Goal: Transaction & Acquisition: Book appointment/travel/reservation

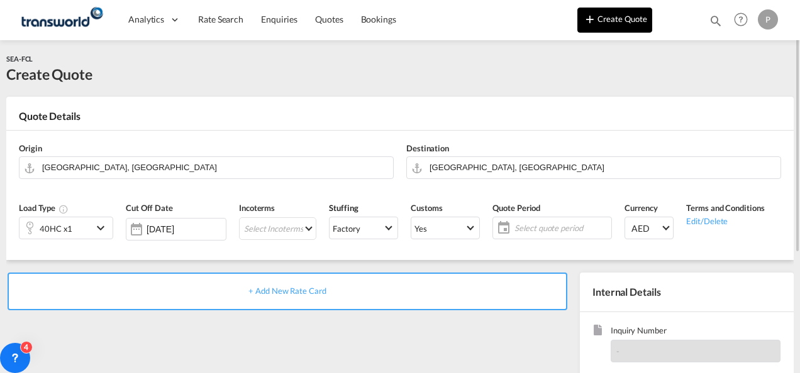
click at [622, 13] on button "Create Quote" at bounding box center [614, 20] width 75 height 25
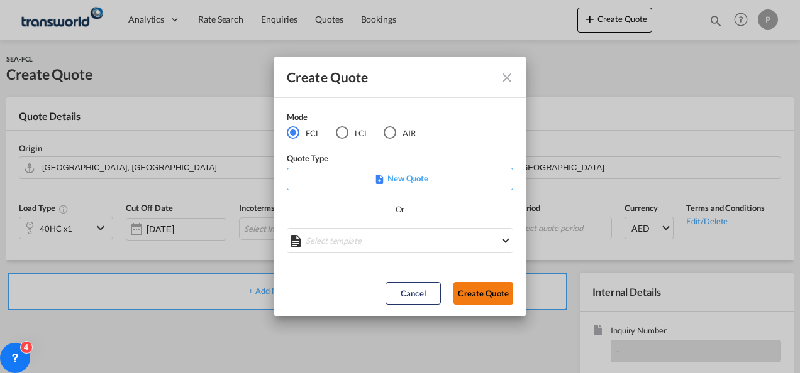
click at [484, 296] on button "Create Quote" at bounding box center [483, 293] width 60 height 23
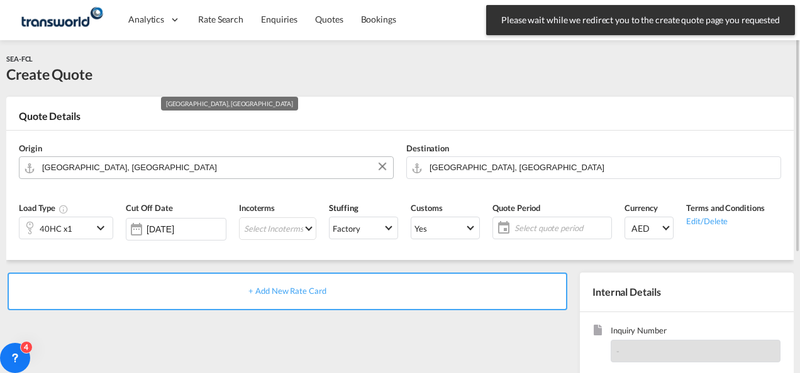
click at [227, 171] on input "[GEOGRAPHIC_DATA], [GEOGRAPHIC_DATA]" at bounding box center [214, 168] width 345 height 22
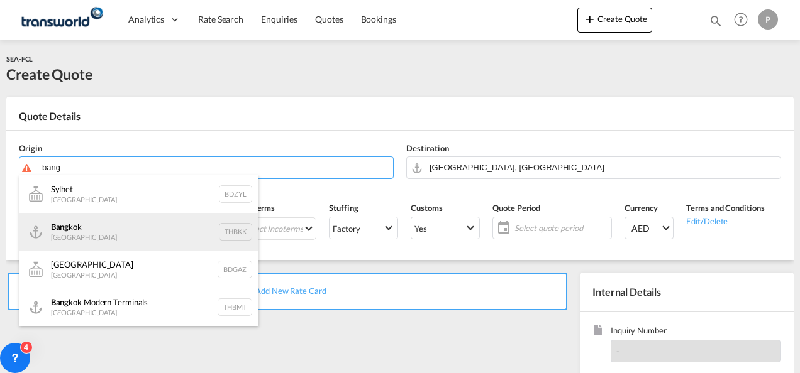
click at [70, 226] on div "Bang kok [GEOGRAPHIC_DATA] THBKK" at bounding box center [138, 232] width 239 height 38
type input "[GEOGRAPHIC_DATA], THBKK"
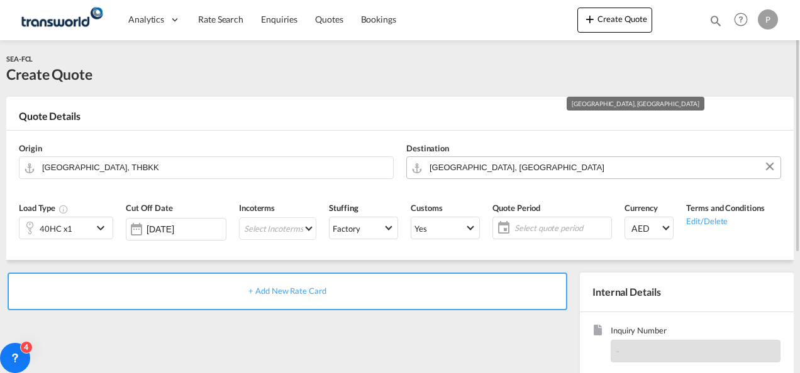
click at [469, 171] on input "[GEOGRAPHIC_DATA], [GEOGRAPHIC_DATA]" at bounding box center [601, 168] width 345 height 22
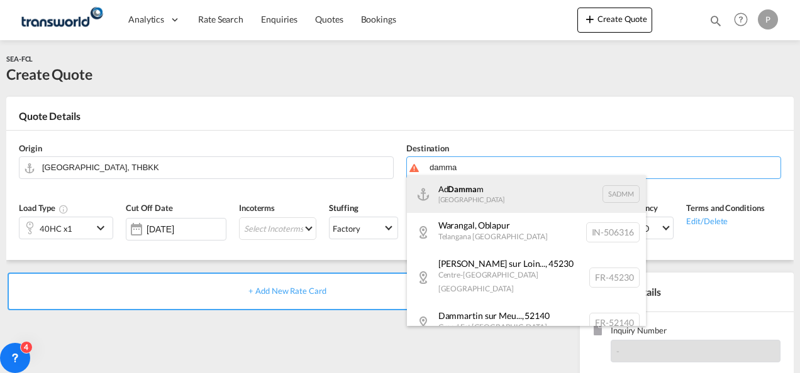
click at [469, 198] on div "Ad Damma m [GEOGRAPHIC_DATA] [GEOGRAPHIC_DATA]" at bounding box center [526, 194] width 239 height 38
type input "Ad Dammam, SADMM"
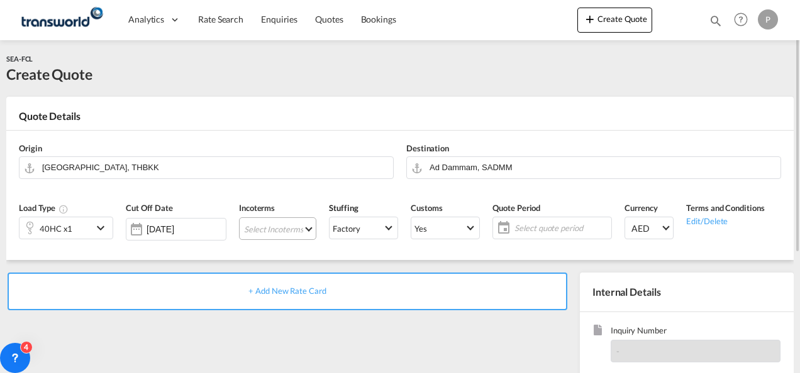
click at [254, 226] on md-select "Select Incoterms CPT - export Carrier Paid to FCA - import Free Carrier FOB - i…" at bounding box center [277, 229] width 77 height 23
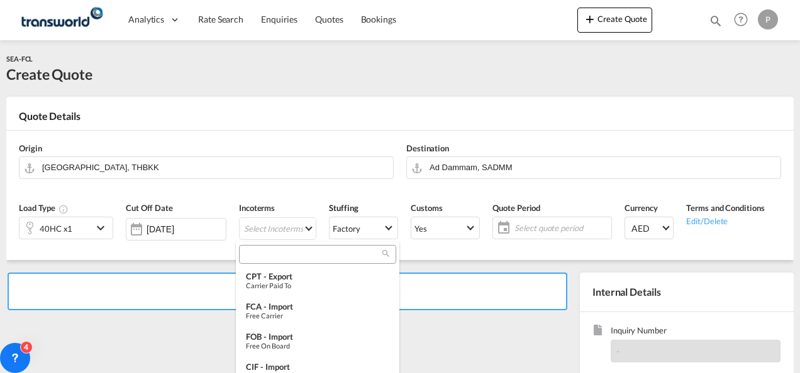
click at [263, 253] on input "search" at bounding box center [313, 254] width 140 height 11
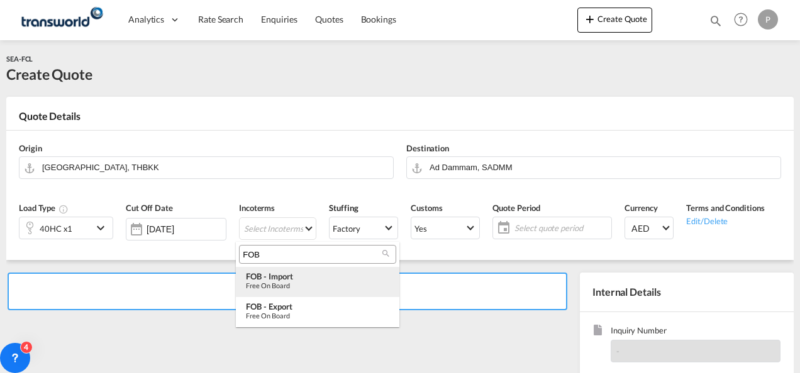
type input "FOB"
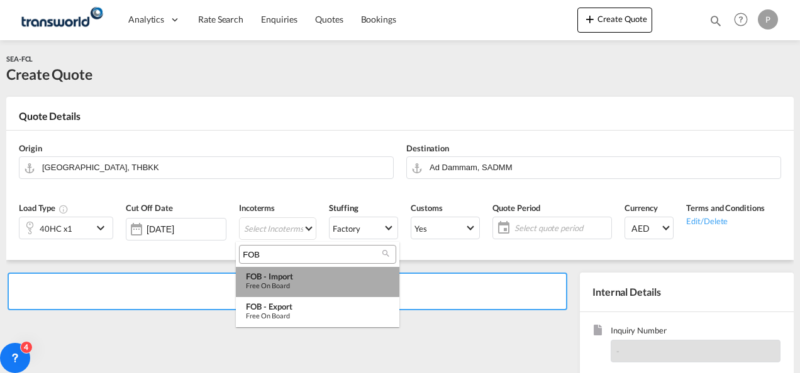
click at [272, 277] on div "FOB - import" at bounding box center [317, 277] width 143 height 10
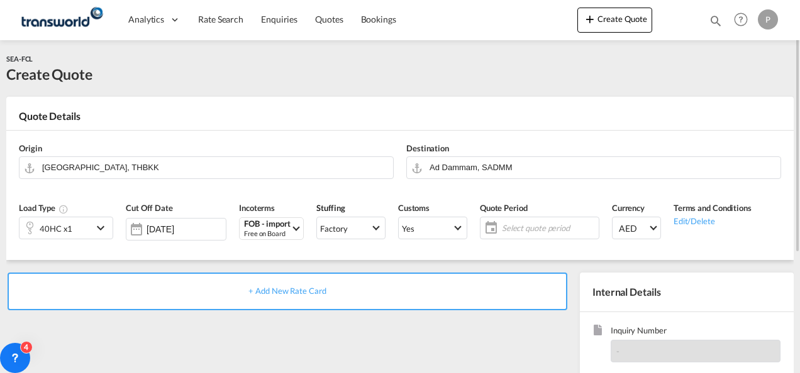
click at [538, 226] on span "Select quote period" at bounding box center [549, 228] width 94 height 11
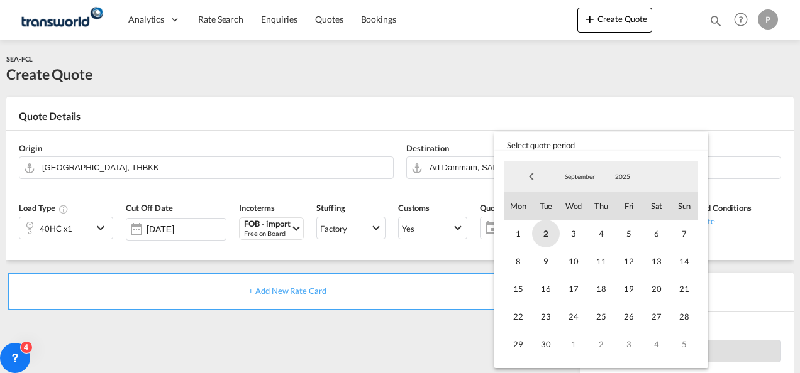
click at [547, 236] on span "2" at bounding box center [546, 234] width 28 height 28
click at [550, 346] on span "30" at bounding box center [546, 345] width 28 height 28
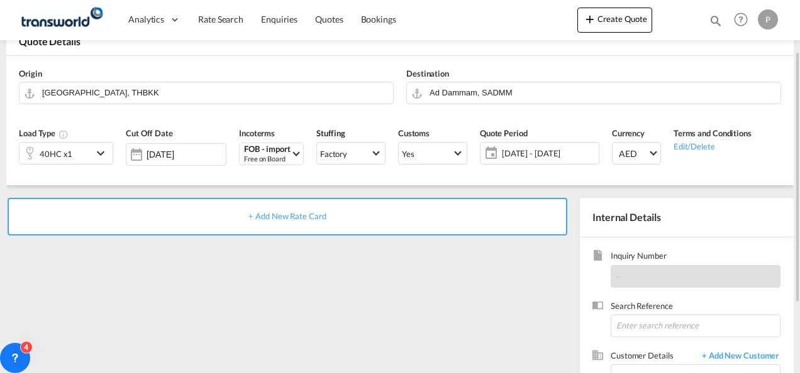
scroll to position [108, 0]
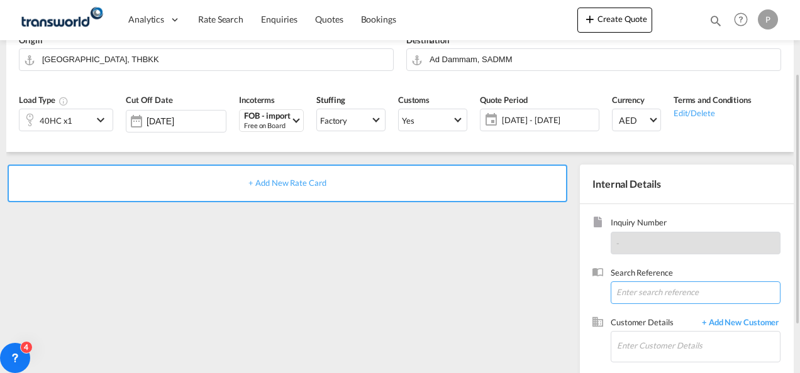
click at [639, 291] on input at bounding box center [696, 293] width 170 height 23
type input "TWG712"
click at [636, 342] on input "Enter Customer Details" at bounding box center [698, 346] width 163 height 28
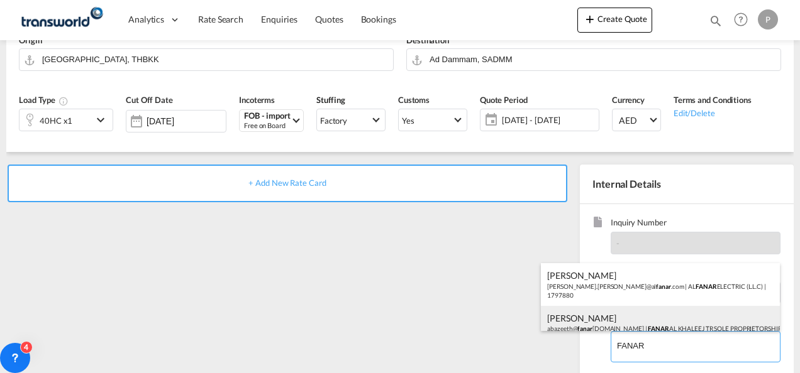
click at [611, 324] on div "[PERSON_NAME]@ fanar [DOMAIN_NAME] | FANAR AL KHALEEJ TR SOLE PROPRIETORSHIP LL…" at bounding box center [660, 327] width 239 height 43
type input "FANAR AL KHALEEJ TR SOLE PROPRIETORSHIP LLC, [PERSON_NAME], [EMAIL_ADDRESS][DOM…"
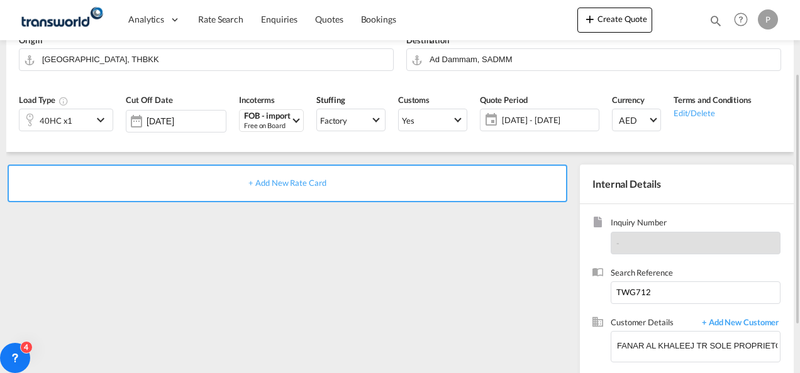
click at [293, 181] on span "+ Add New Rate Card" at bounding box center [286, 183] width 77 height 10
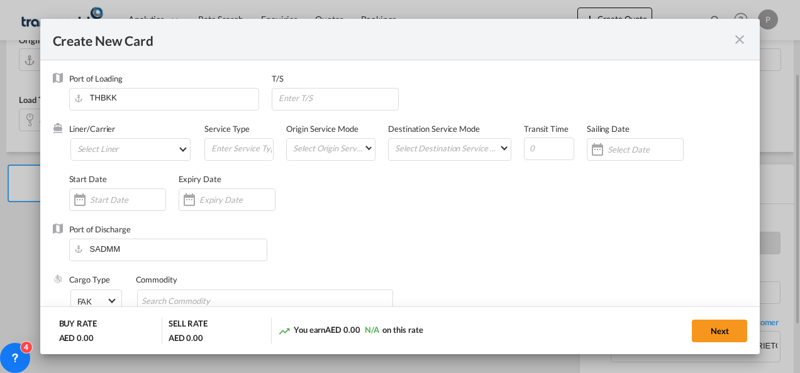
type input "Basic Ocean Freight"
select select "per equipment"
click at [131, 147] on md-select "Select Liner 2HM LOGISTICS D.O.O 2HM LOGISTICS D.O.O. / TDWC-CAPODISTRI 2HM LOG…" at bounding box center [130, 149] width 121 height 23
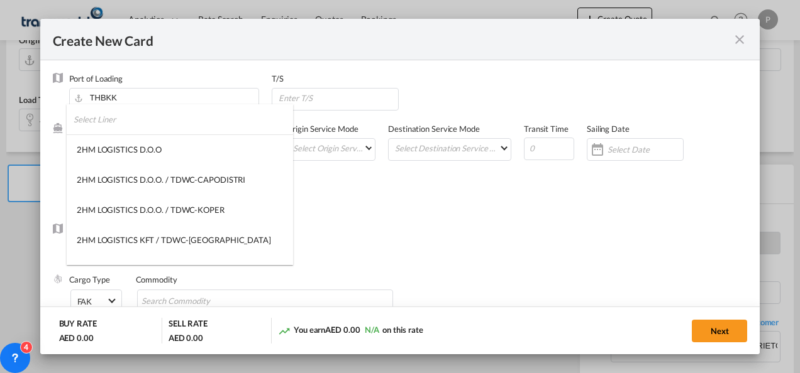
click at [138, 122] on input "search" at bounding box center [183, 119] width 219 height 30
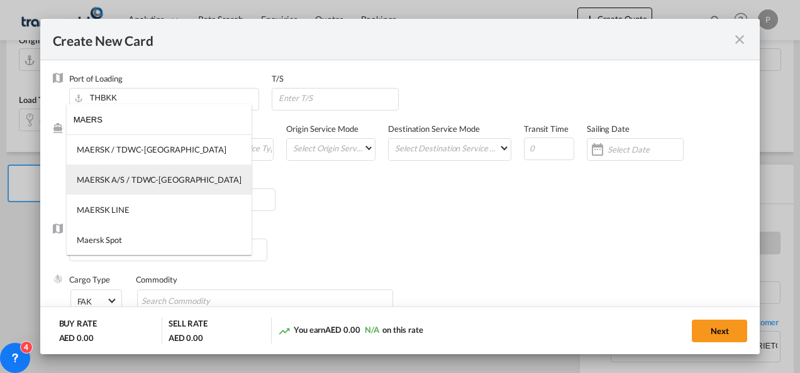
type input "MAERS"
click at [135, 169] on md-option "MAERSK A/S / TDWC-[GEOGRAPHIC_DATA]" at bounding box center [159, 180] width 185 height 30
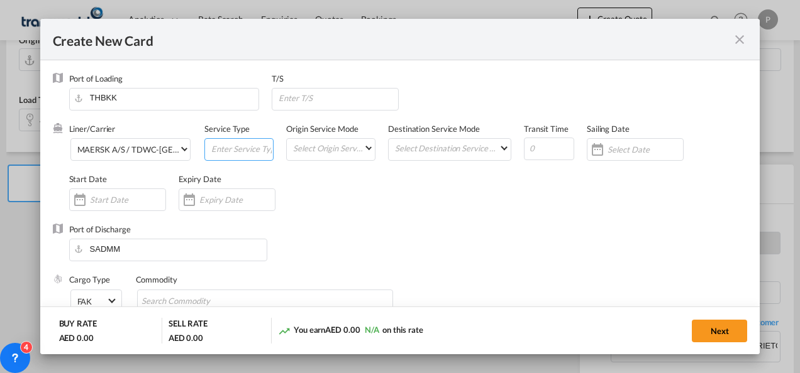
click at [214, 147] on input "Create New Card ..." at bounding box center [241, 148] width 63 height 19
type input "FOB IMPORT"
click at [230, 190] on div "Create New Card ..." at bounding box center [227, 200] width 97 height 23
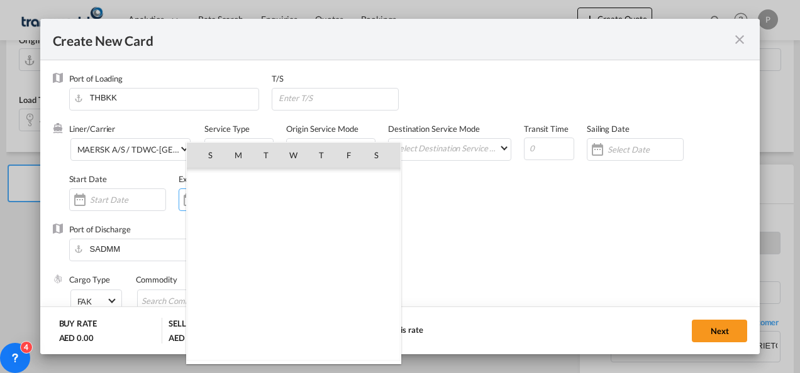
scroll to position [291261, 0]
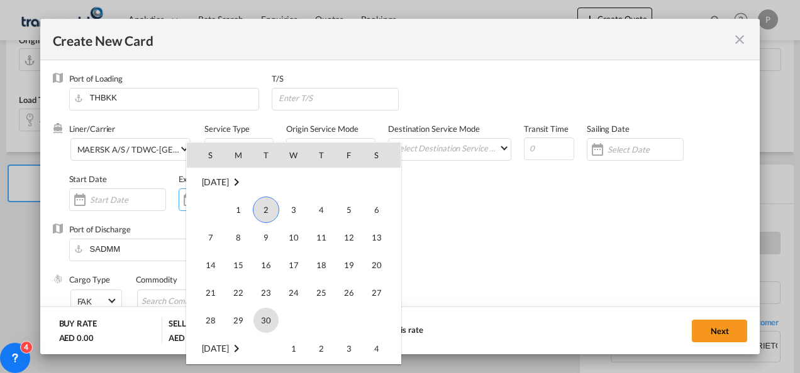
click at [270, 325] on span "30" at bounding box center [265, 320] width 25 height 25
type input "[DATE]"
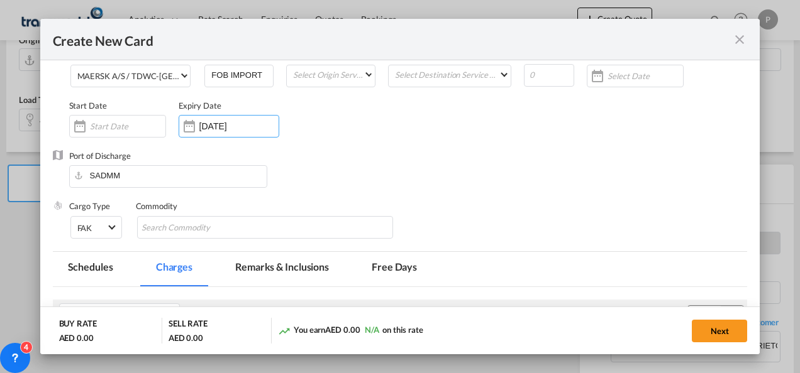
scroll to position [88, 0]
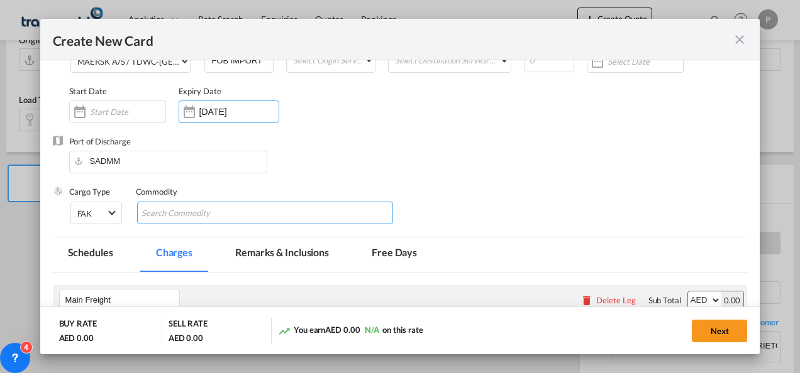
click at [224, 210] on input "Search Commodity" at bounding box center [198, 214] width 115 height 20
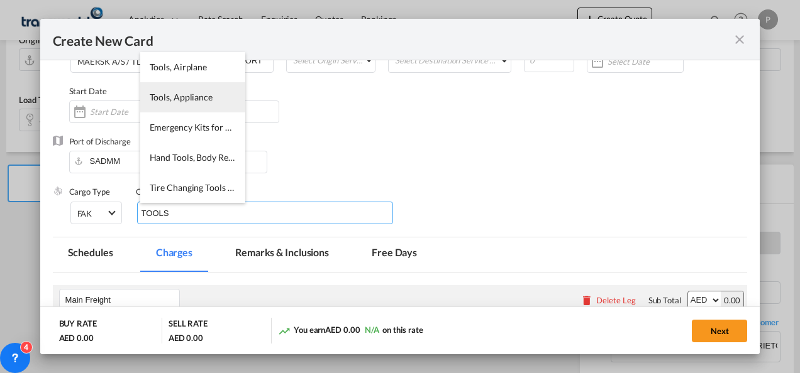
type input "TOOLS"
click at [180, 87] on li "Tools, Appliance" at bounding box center [192, 97] width 105 height 30
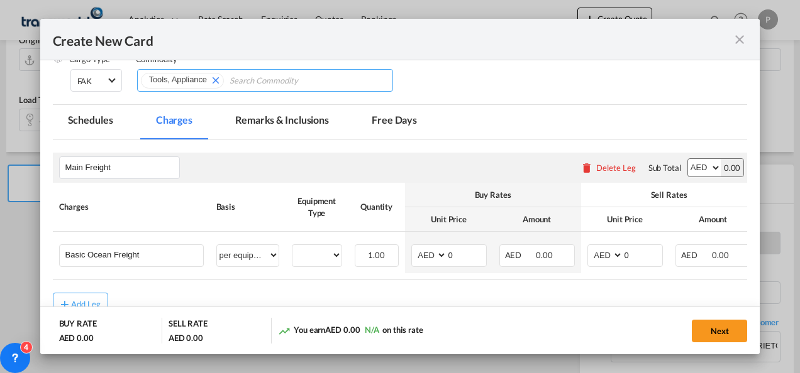
scroll to position [221, 0]
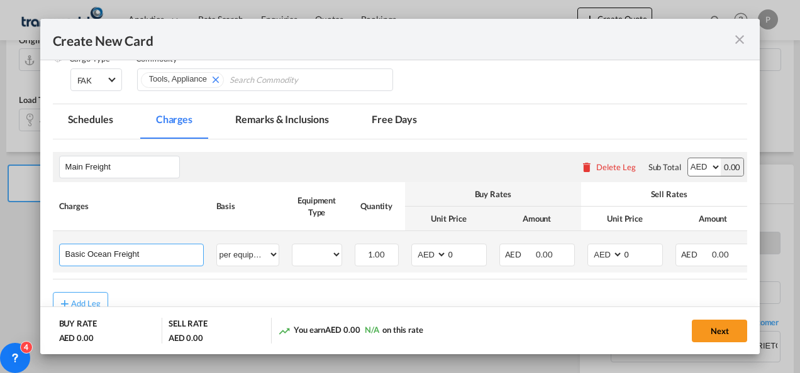
click at [158, 252] on input "Basic Ocean Freight" at bounding box center [134, 254] width 138 height 19
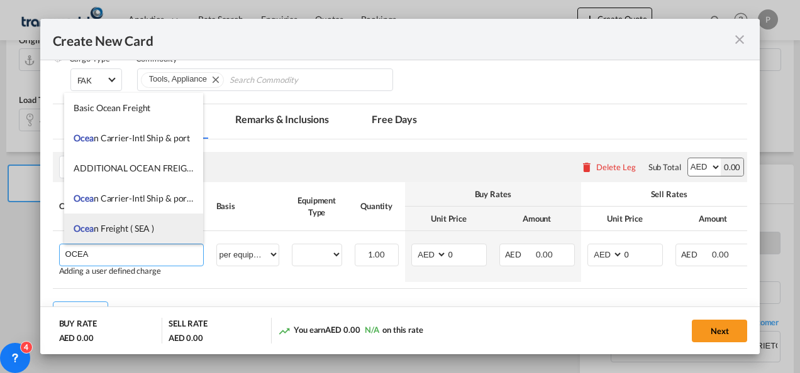
click at [137, 232] on span "Ocea n Freight ( SEA )" at bounding box center [114, 228] width 80 height 11
type input "Ocean Freight ( SEA )"
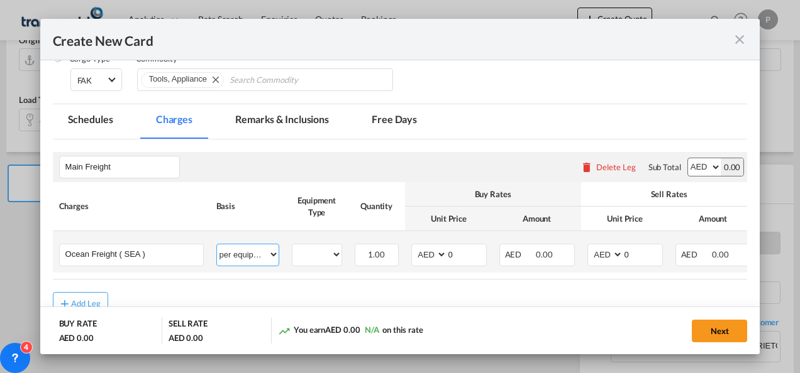
click at [253, 250] on select "per equipment per container per B/L per shipping bill per shipment % on freight…" at bounding box center [248, 255] width 62 height 20
select select "per shipment"
click at [217, 245] on select "per equipment per container per B/L per shipping bill per shipment % on freight…" at bounding box center [248, 255] width 62 height 20
click at [425, 252] on select "AED AFN ALL AMD ANG AOA ARS AUD AWG AZN BAM BBD BDT BGN BHD BIF BMD BND [PERSON…" at bounding box center [430, 254] width 33 height 17
select select "string:USD"
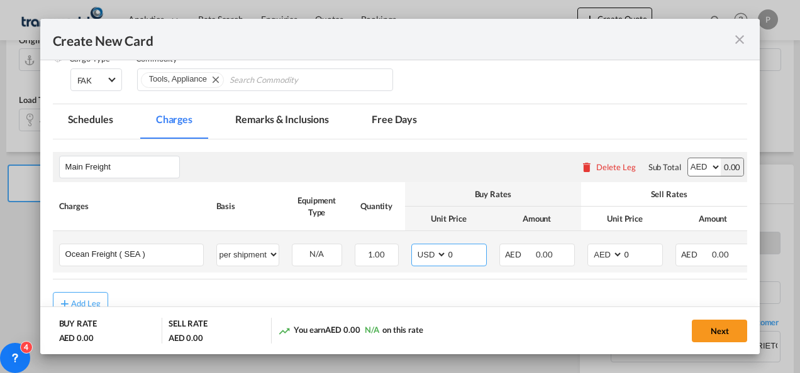
click at [414, 246] on select "AED AFN ALL AMD ANG AOA ARS AUD AWG AZN BAM BBD BDT BGN BHD BIF BMD BND [PERSON…" at bounding box center [430, 254] width 33 height 17
click at [449, 253] on input "0" at bounding box center [466, 254] width 39 height 19
type input "1560"
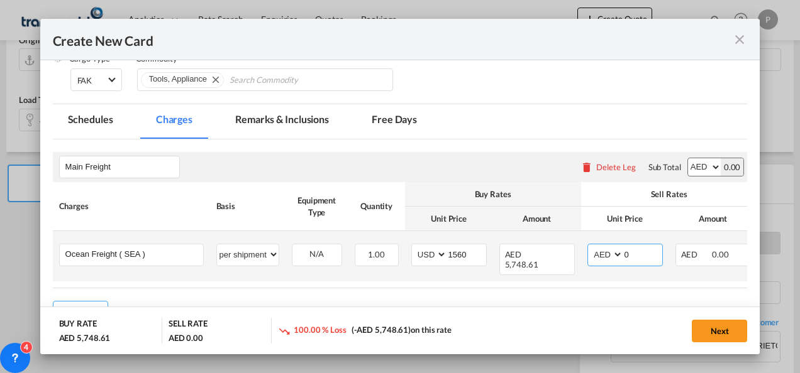
click at [602, 250] on select "AED AFN ALL AMD ANG AOA ARS AUD AWG AZN BAM BBD BDT BGN BHD BIF BMD BND [PERSON…" at bounding box center [606, 254] width 33 height 17
select select "string:USD"
click at [590, 246] on select "AED AFN ALL AMD ANG AOA ARS AUD AWG AZN BAM BBD BDT BGN BHD BIF BMD BND [PERSON…" at bounding box center [606, 254] width 33 height 17
click at [643, 257] on input "0" at bounding box center [642, 254] width 39 height 19
type input "1750"
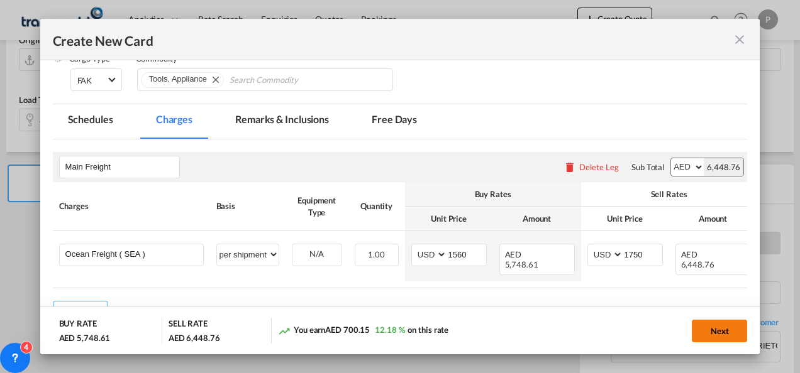
click at [721, 332] on button "Next" at bounding box center [719, 331] width 55 height 23
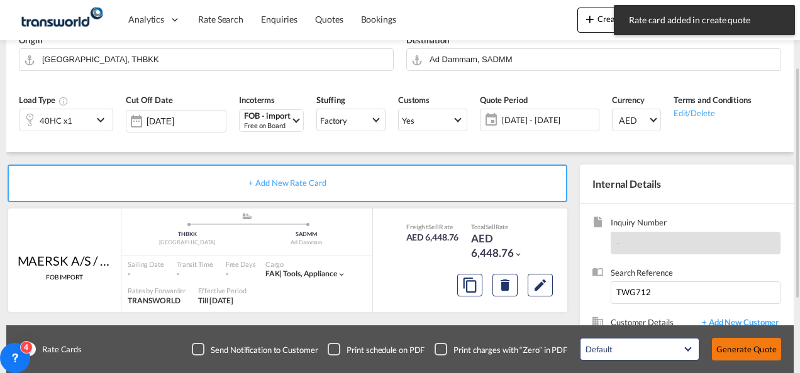
click at [734, 350] on button "Generate Quote" at bounding box center [746, 349] width 69 height 23
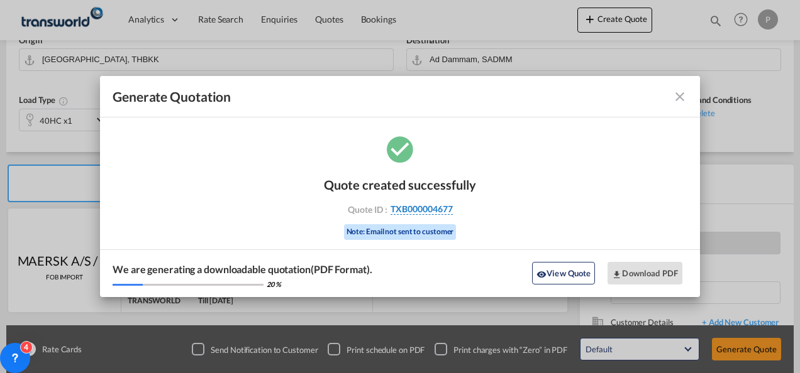
click at [419, 210] on span "TXB000004677" at bounding box center [421, 209] width 62 height 11
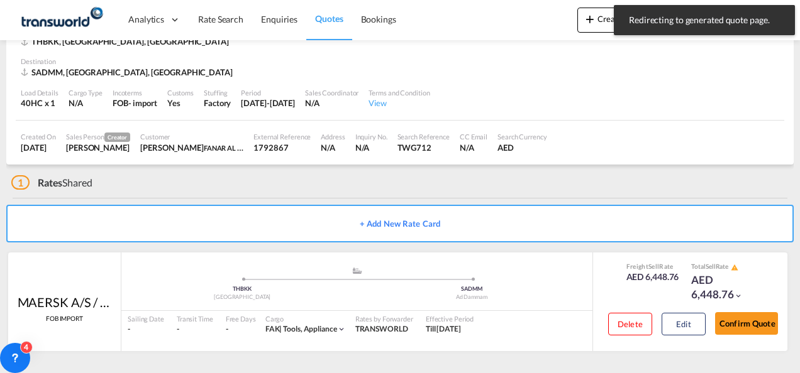
scroll to position [78, 0]
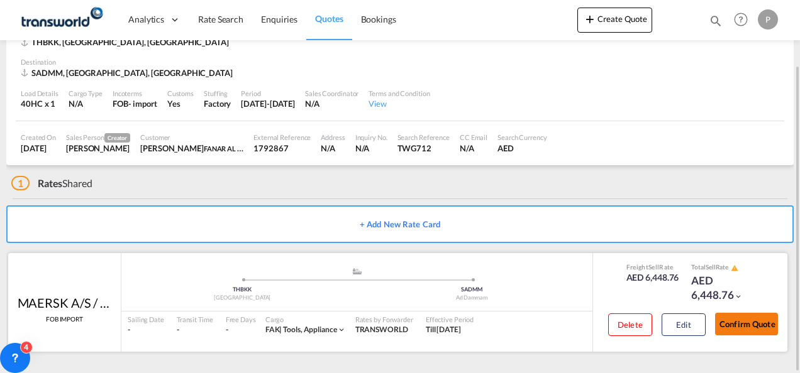
click at [747, 321] on button "Confirm Quote" at bounding box center [746, 324] width 63 height 23
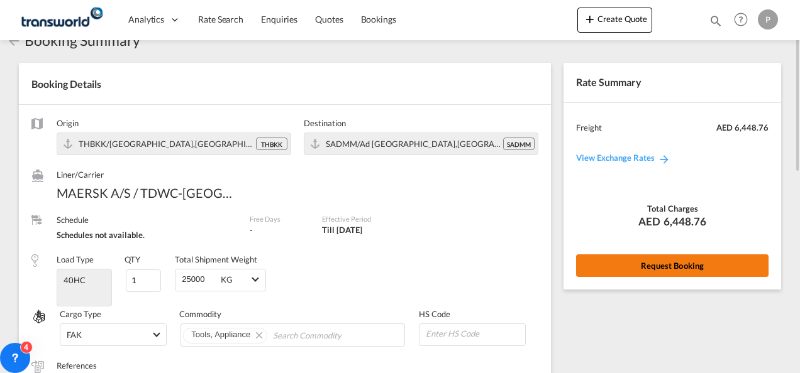
scroll to position [33, 0]
click at [651, 262] on button "Request Booking" at bounding box center [672, 266] width 192 height 23
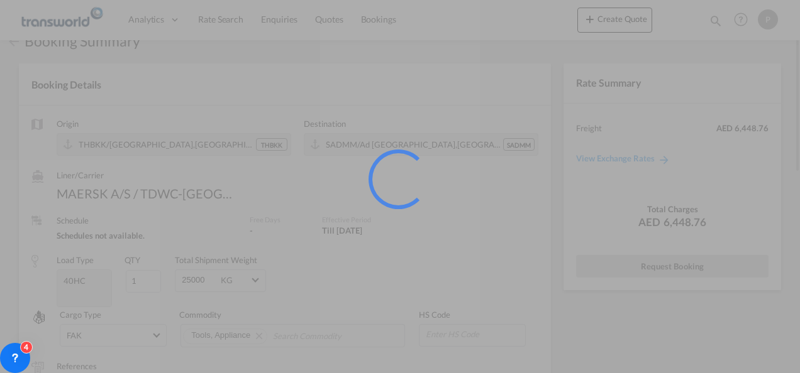
scroll to position [23, 0]
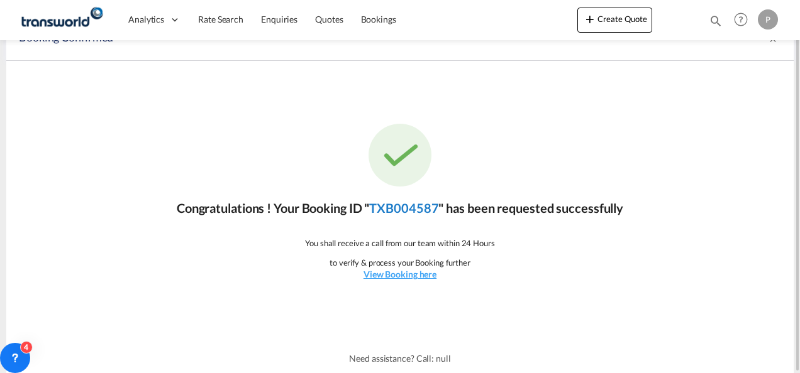
click at [416, 210] on link "TXB004587" at bounding box center [403, 208] width 69 height 15
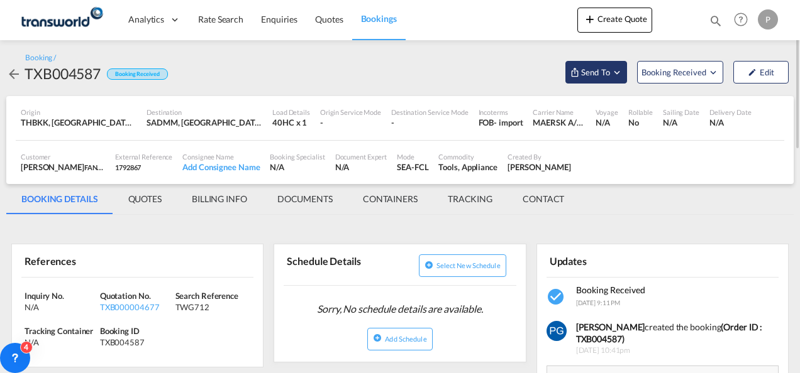
click at [600, 78] on span "Send To" at bounding box center [595, 72] width 31 height 13
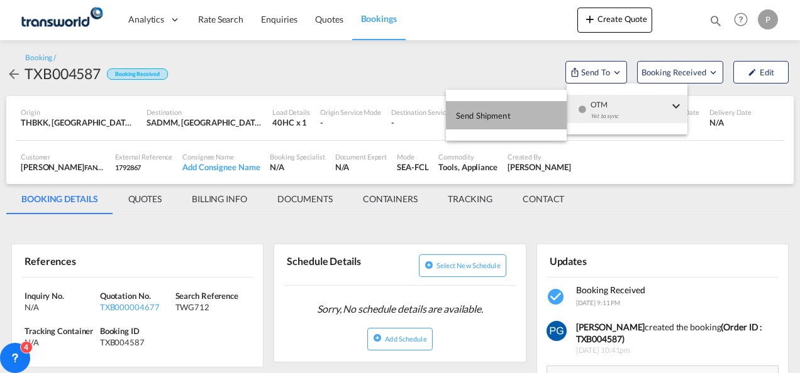
click at [531, 111] on button "Send Shipment" at bounding box center [506, 115] width 121 height 28
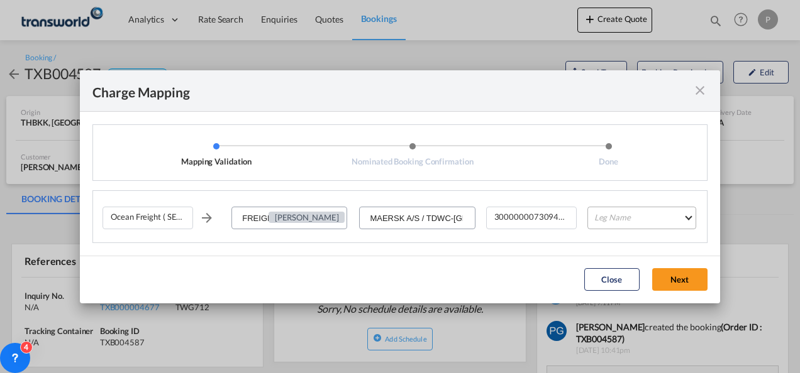
click at [616, 219] on md-select "Leg Name HANDLING ORIGIN VESSEL HANDLING DESTINATION OTHERS TL PICK UP CUSTOMS …" at bounding box center [641, 218] width 109 height 23
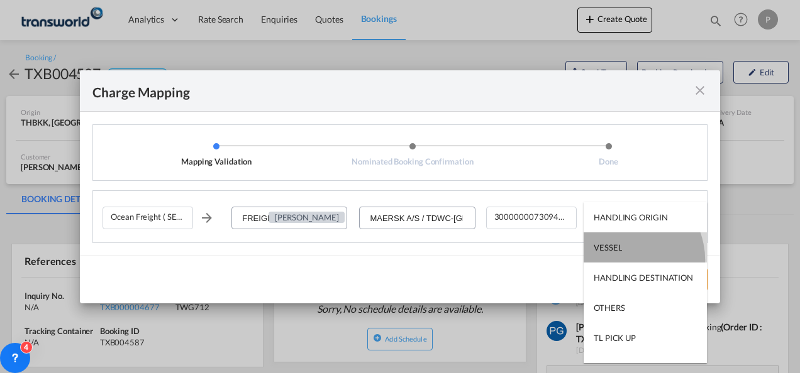
click at [621, 260] on md-option "VESSEL" at bounding box center [645, 248] width 123 height 30
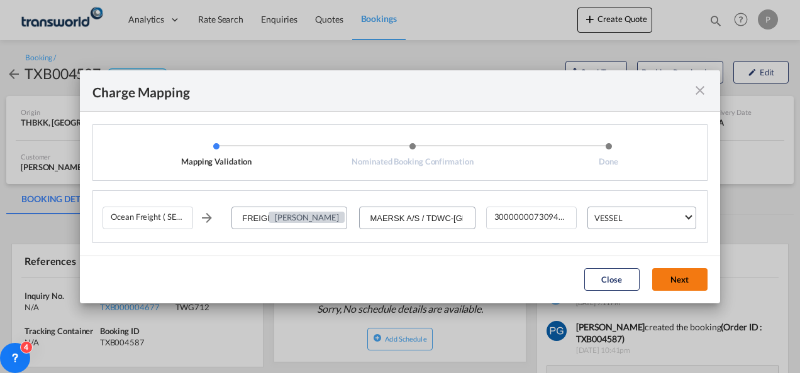
click at [677, 274] on button "Next" at bounding box center [679, 279] width 55 height 23
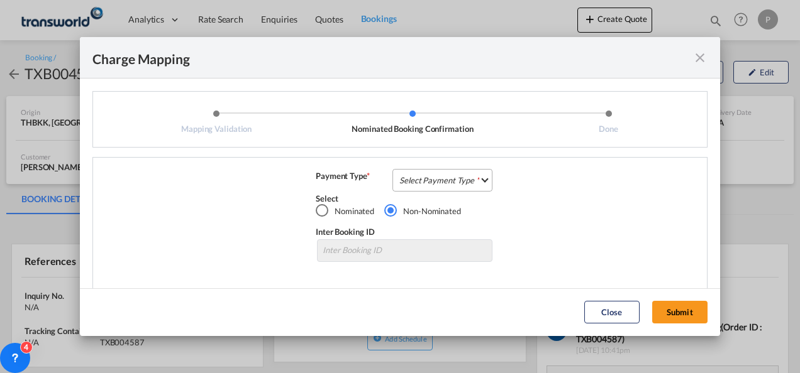
click at [411, 180] on md-select "Select Payment Type COLLECT PREPAID" at bounding box center [442, 180] width 100 height 23
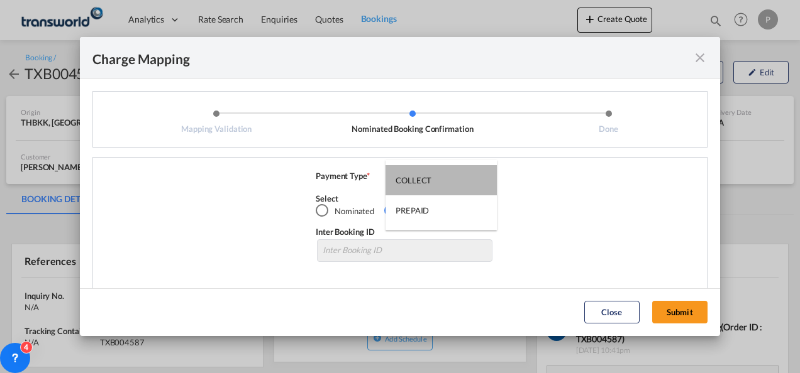
click at [411, 180] on div "COLLECT" at bounding box center [413, 180] width 36 height 11
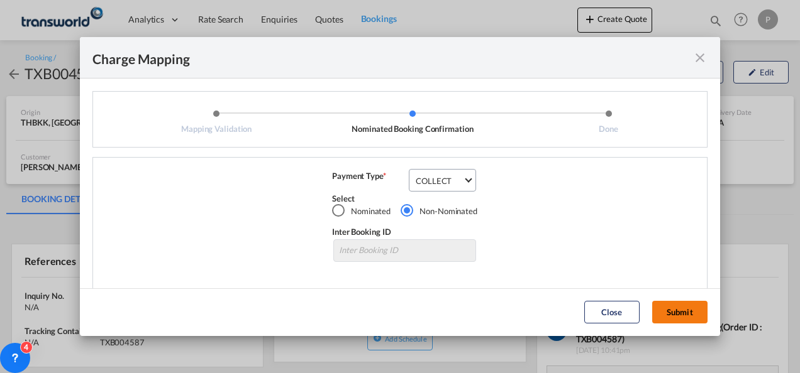
click at [672, 306] on button "Submit" at bounding box center [679, 312] width 55 height 23
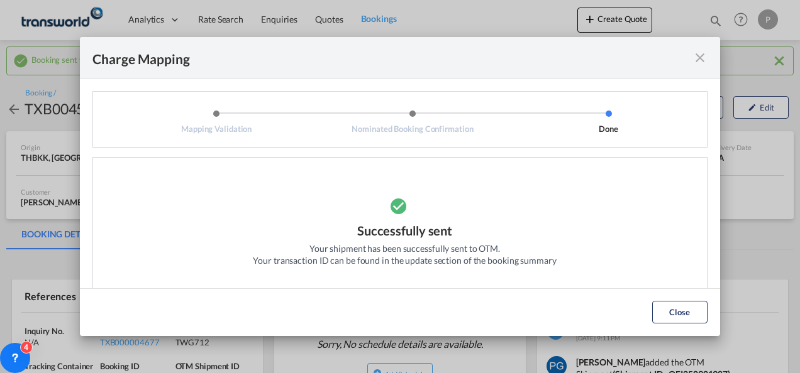
click at [700, 58] on md-icon "icon-close fg-AAA8AD cursor" at bounding box center [699, 57] width 15 height 15
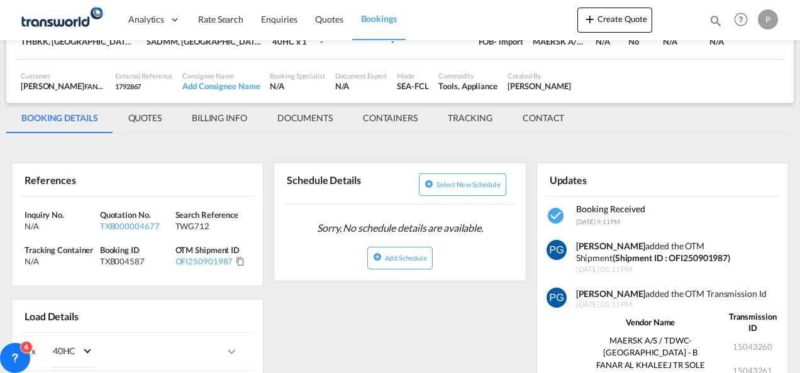
scroll to position [122, 0]
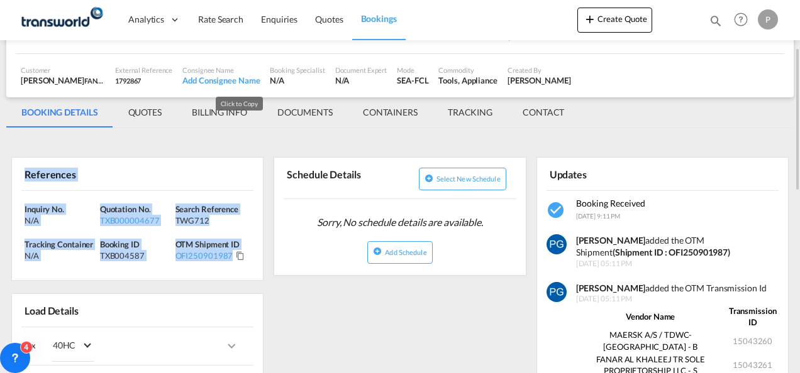
drag, startPoint x: 22, startPoint y: 172, endPoint x: 240, endPoint y: 257, distance: 234.1
click at [240, 257] on div "References Inquiry No. N/A Quotation No. TXB000004677 Search Reference TWG712 T…" at bounding box center [137, 219] width 252 height 124
copy div "References Inquiry No. N/A Quotation No. TXB000004677 Search Reference TWG712 T…"
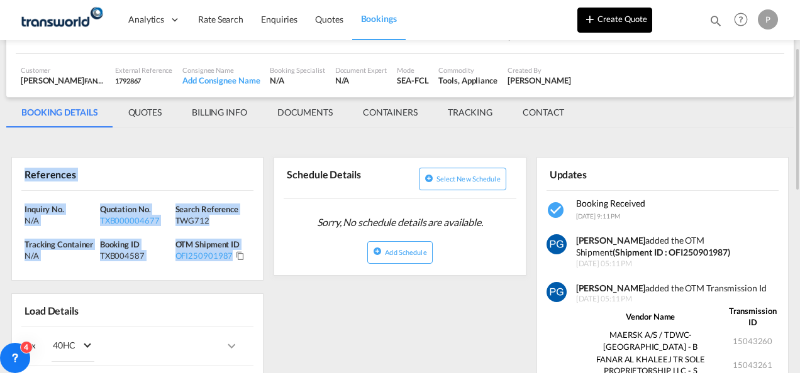
click at [602, 20] on button "Create Quote" at bounding box center [614, 20] width 75 height 25
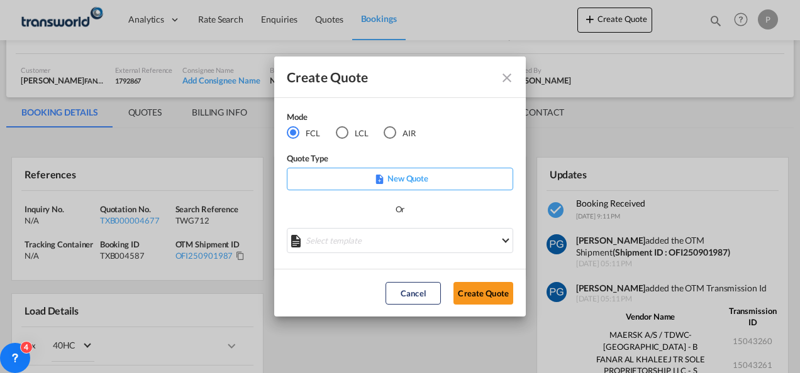
click at [386, 135] on div "AIR" at bounding box center [390, 132] width 13 height 13
click at [495, 290] on button "Create Quote" at bounding box center [483, 293] width 60 height 23
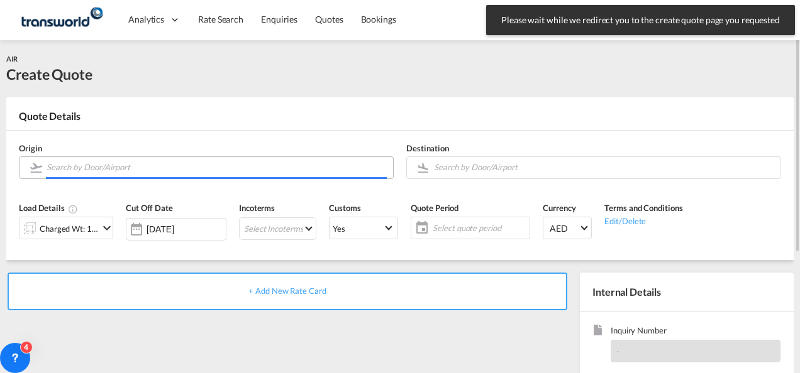
click at [235, 169] on input "Search by Door/Airport" at bounding box center [217, 168] width 340 height 22
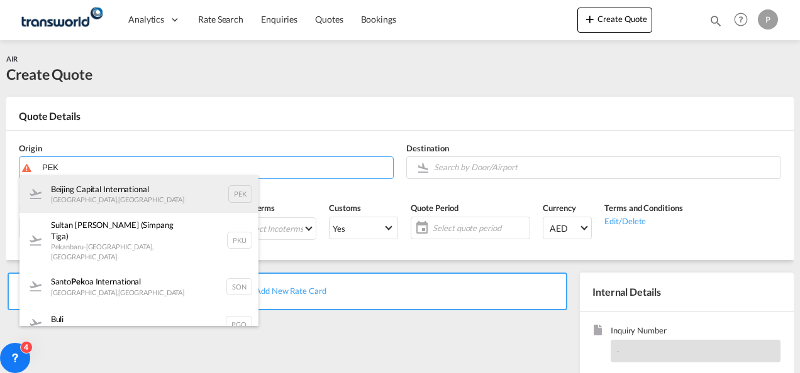
click at [147, 189] on div "Beijing Capital International [GEOGRAPHIC_DATA] , [GEOGRAPHIC_DATA] PEK" at bounding box center [138, 194] width 239 height 38
type input "Beijing Capital International, [GEOGRAPHIC_DATA], [GEOGRAPHIC_DATA]"
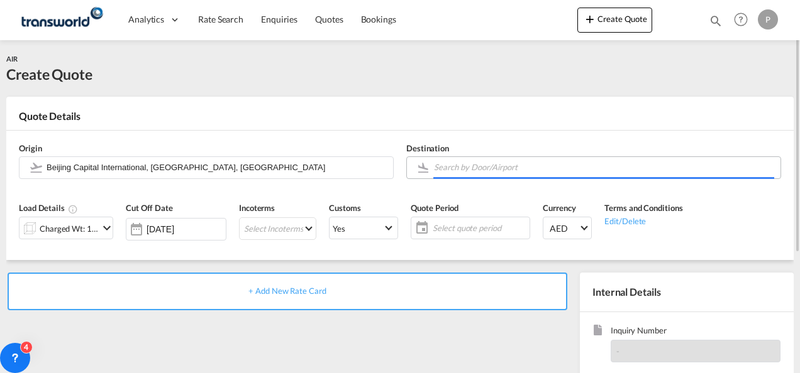
click at [465, 166] on body "Analytics Dashboard Rate Search Enquiries Quotes Bookings" at bounding box center [400, 186] width 800 height 373
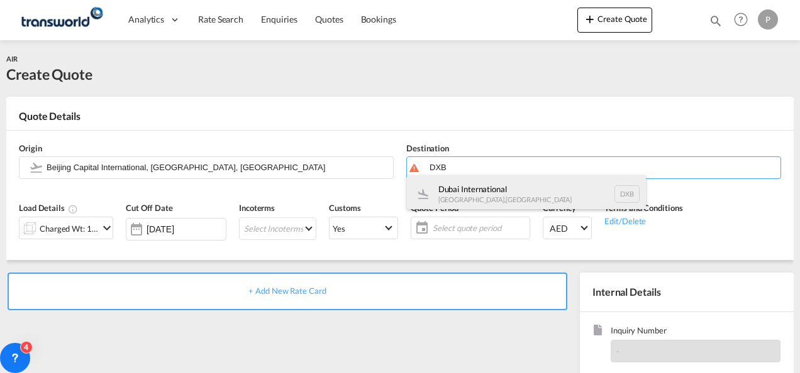
click at [436, 196] on div "Dubai International [GEOGRAPHIC_DATA] , [GEOGRAPHIC_DATA] DXB" at bounding box center [526, 194] width 239 height 38
type input "Dubai International, [GEOGRAPHIC_DATA], DXB"
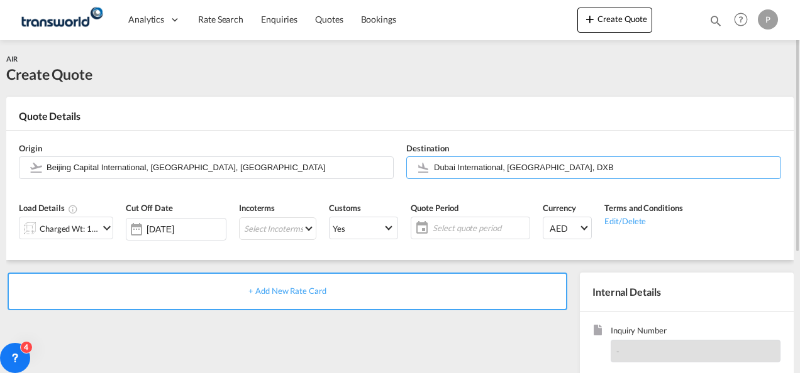
click at [111, 233] on md-icon "icon-chevron-down" at bounding box center [106, 228] width 15 height 15
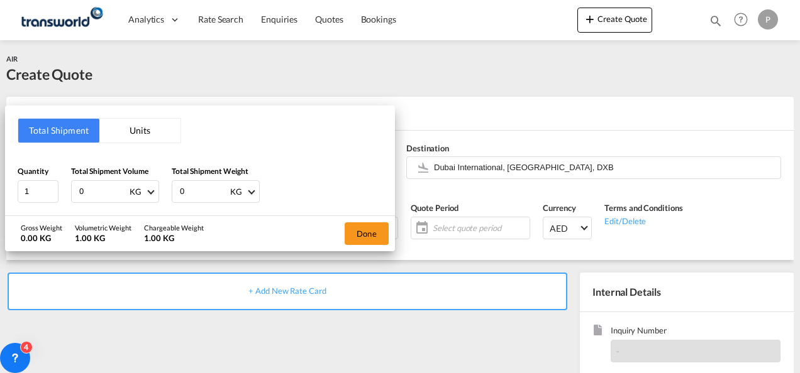
click at [97, 190] on input "0" at bounding box center [103, 191] width 50 height 21
type input "356"
click at [196, 187] on input "0" at bounding box center [204, 191] width 50 height 21
type input "240"
click at [358, 231] on button "Done" at bounding box center [367, 234] width 44 height 23
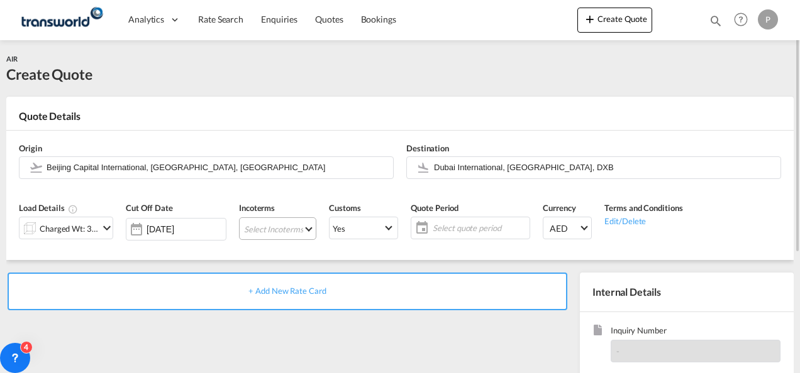
click at [261, 224] on md-select "Select Incoterms CPT - export Carrier Paid to FCA - import Free Carrier FOB - i…" at bounding box center [277, 229] width 77 height 23
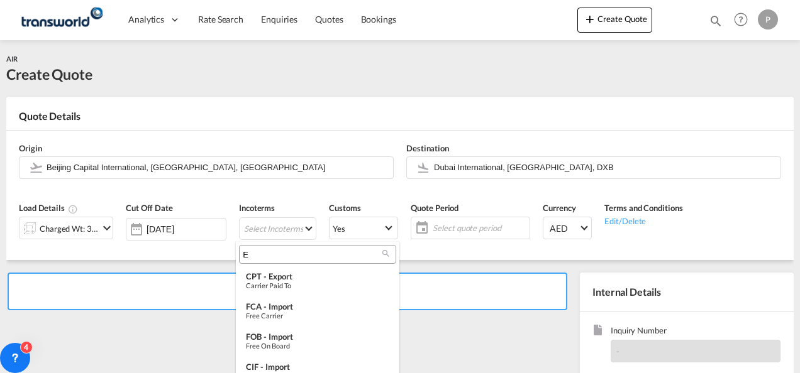
click at [262, 252] on input "E" at bounding box center [313, 254] width 140 height 11
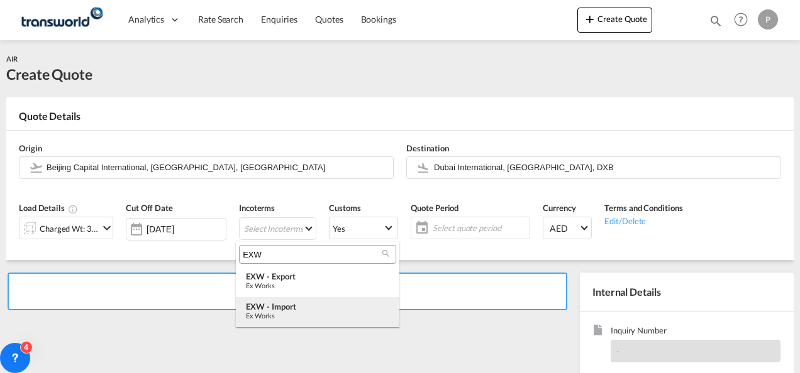
type input "EXW"
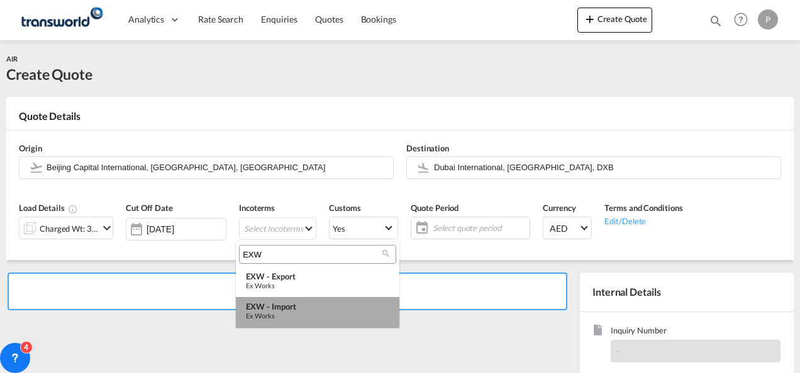
click at [281, 302] on div "EXW - import" at bounding box center [317, 307] width 143 height 10
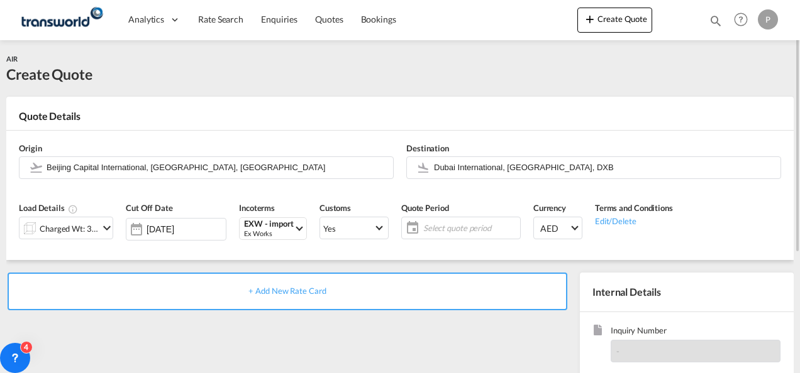
click at [429, 229] on span "Select quote period" at bounding box center [470, 228] width 94 height 11
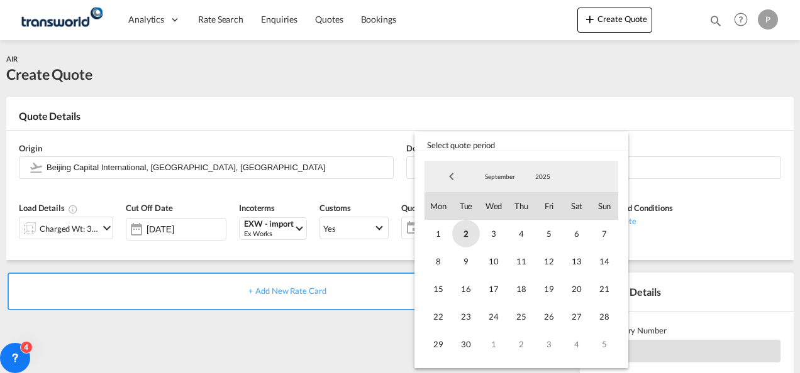
click at [460, 231] on span "2" at bounding box center [466, 234] width 28 height 28
click at [465, 340] on span "30" at bounding box center [466, 345] width 28 height 28
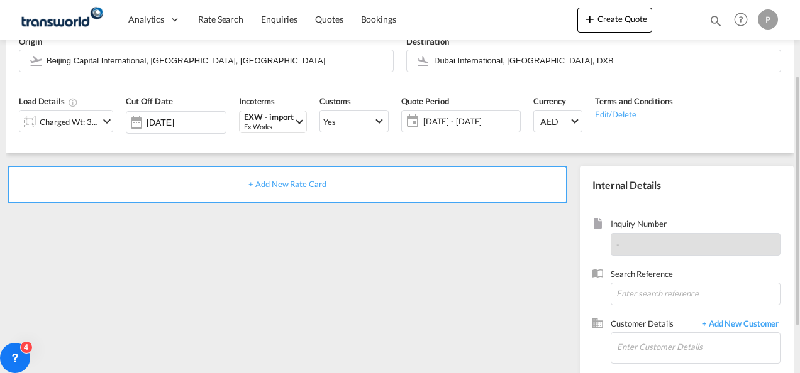
scroll to position [108, 0]
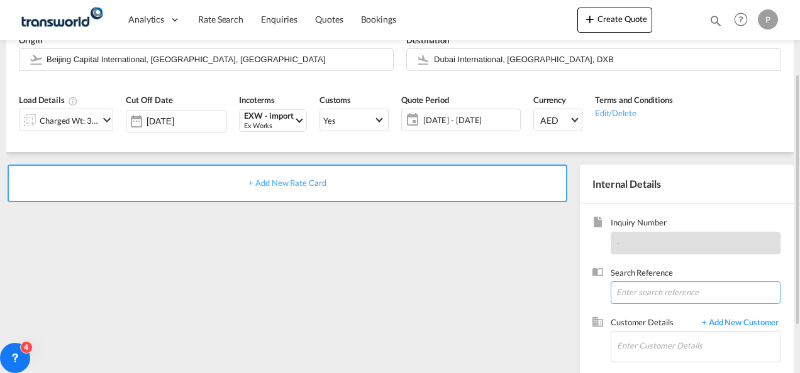
click at [644, 290] on input at bounding box center [696, 293] width 170 height 23
type input "TWG715"
click at [647, 340] on input "Enter Customer Details" at bounding box center [698, 346] width 163 height 28
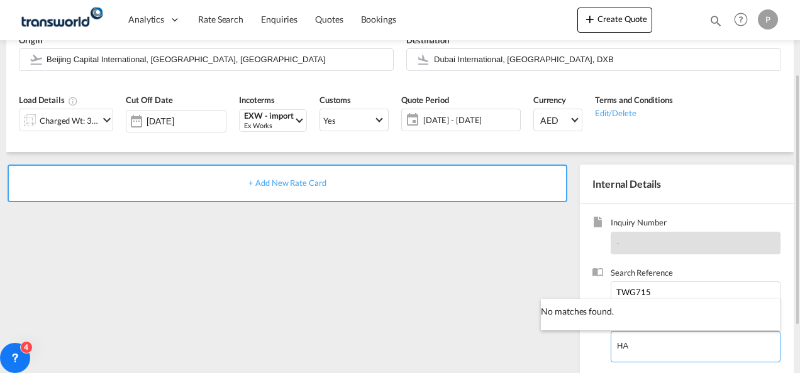
type input "H"
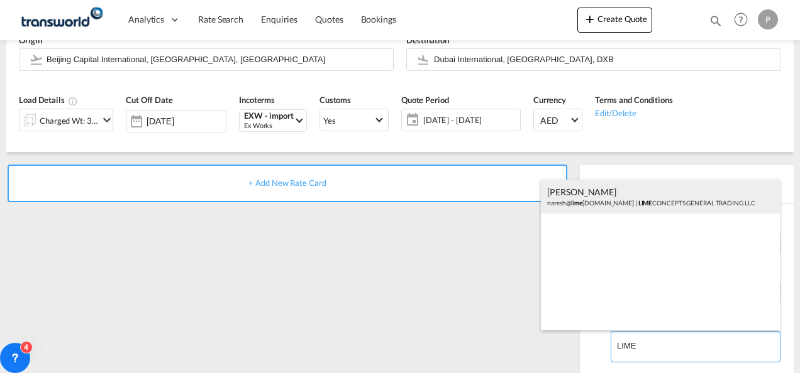
click at [589, 197] on div "[PERSON_NAME] [PERSON_NAME]@ lime [DOMAIN_NAME] | LIME CONCEPTS GENERAL TRADING…" at bounding box center [660, 197] width 239 height 34
type input "LIME CONCEPTS GENERAL TRADING LLC, [PERSON_NAME], [PERSON_NAME][EMAIL_ADDRESS][…"
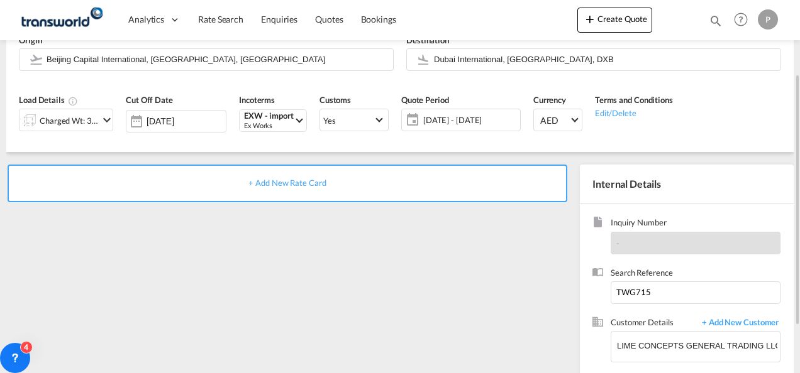
click at [282, 179] on span "+ Add New Rate Card" at bounding box center [286, 183] width 77 height 10
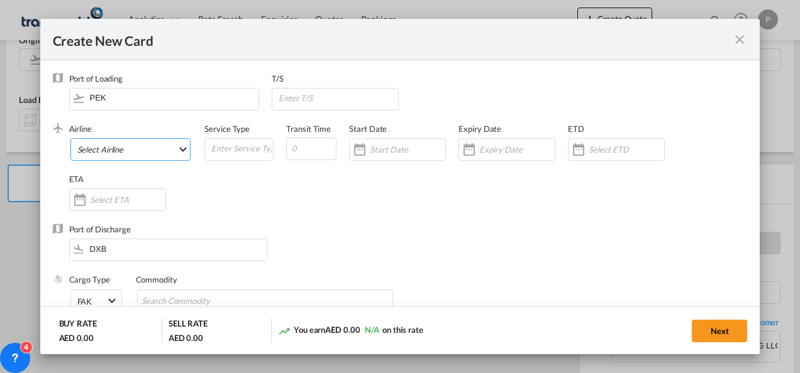
click at [147, 150] on md-select "Select Airline AIR EXPRESS S.A. (1166- / -) CMA CGM Air Cargo (1140-2C / -) DDW…" at bounding box center [130, 149] width 121 height 23
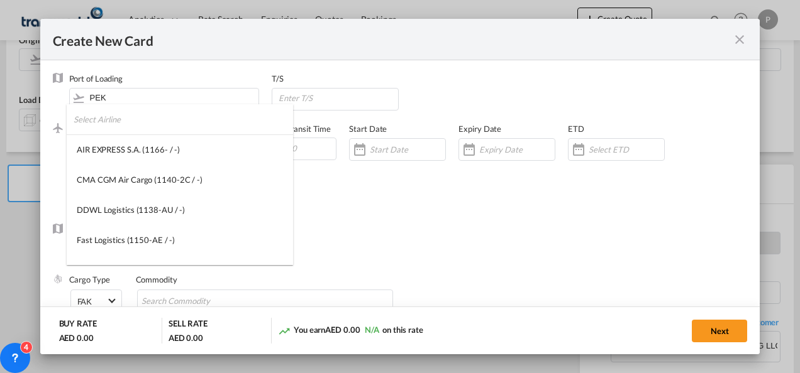
click at [116, 121] on input "search" at bounding box center [183, 119] width 219 height 30
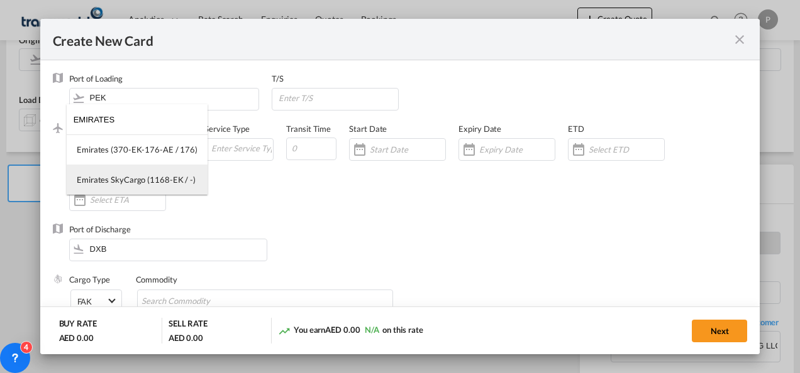
type input "EMIRATES"
click at [125, 170] on md-option "Emirates SkyCargo (1168-EK / -)" at bounding box center [137, 180] width 141 height 30
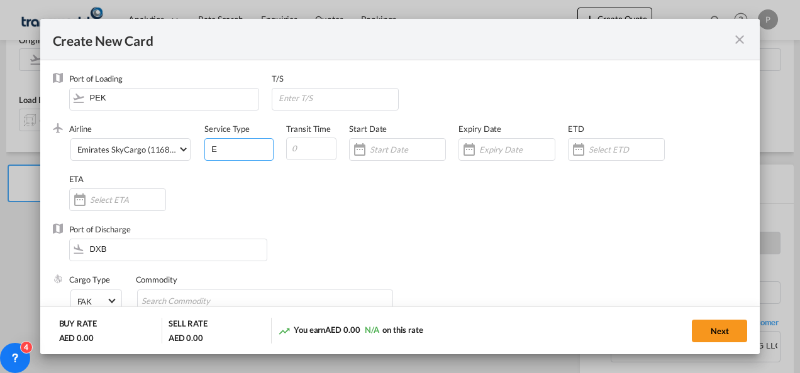
click at [246, 148] on input "E" at bounding box center [241, 148] width 63 height 19
type input "EXW IMPORT"
click at [504, 144] on div "Create New Card ..." at bounding box center [516, 149] width 75 height 11
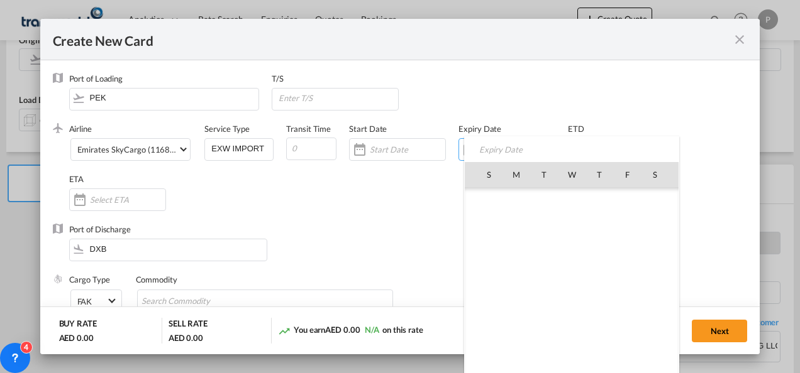
scroll to position [291261, 0]
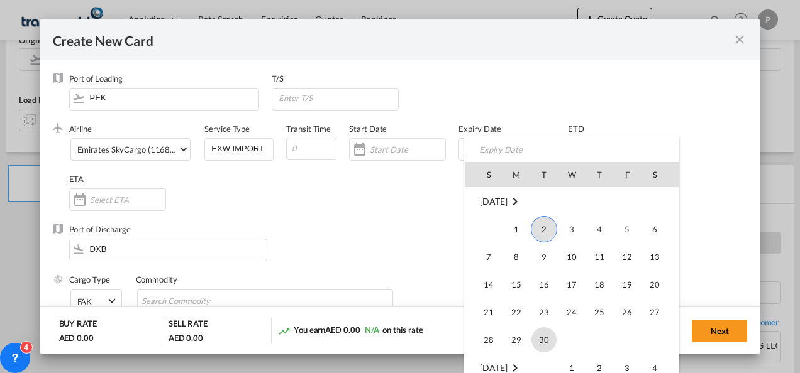
click at [542, 342] on span "30" at bounding box center [543, 340] width 25 height 25
type input "[DATE]"
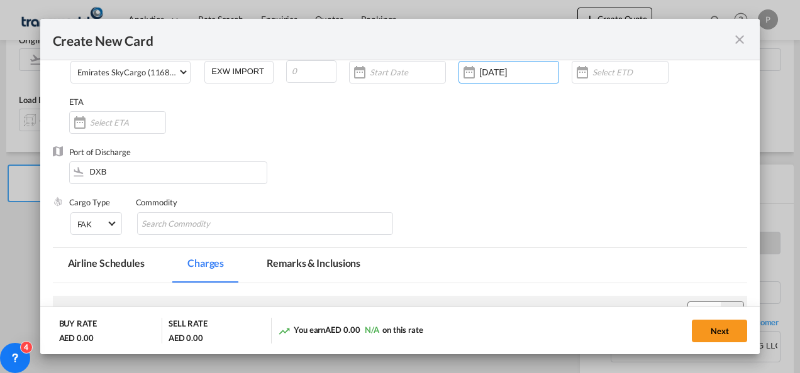
scroll to position [78, 0]
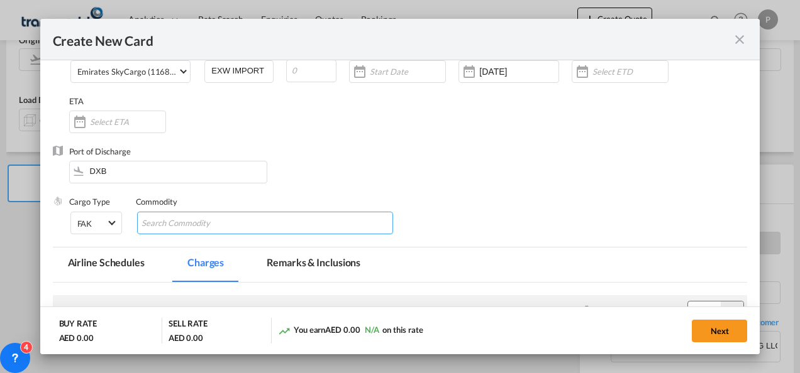
click at [239, 219] on input "Chips input." at bounding box center [198, 224] width 115 height 20
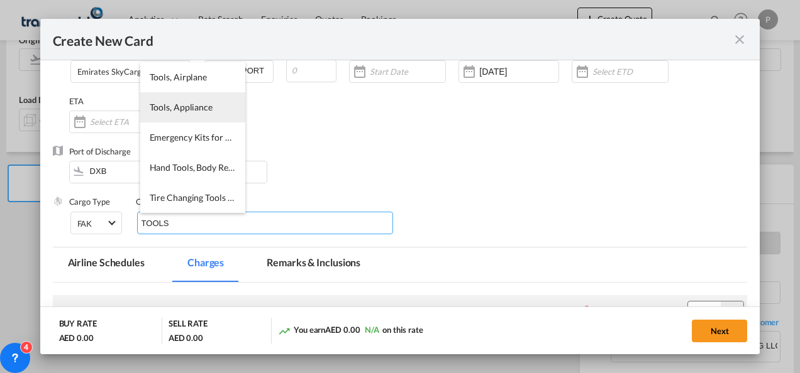
type input "TOOLS"
click at [192, 114] on li "Tools, Appliance" at bounding box center [192, 107] width 105 height 30
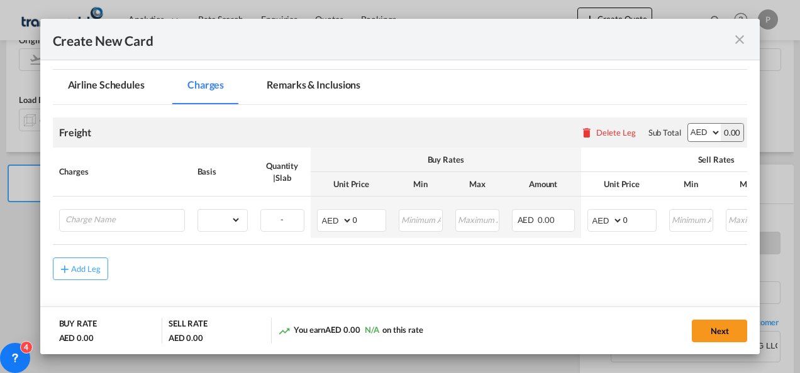
scroll to position [259, 0]
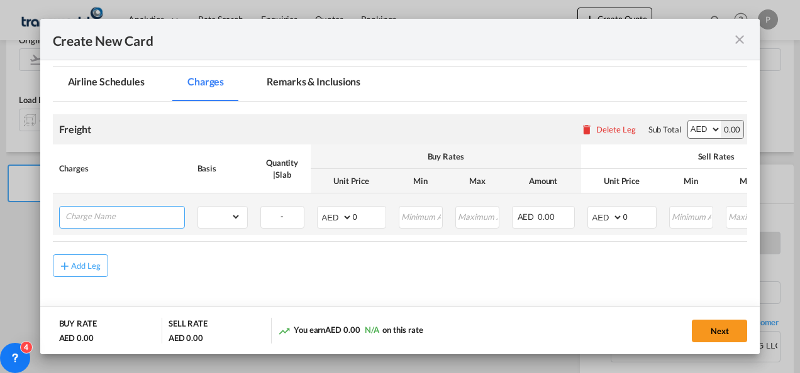
click at [141, 213] on input "Charge Name" at bounding box center [124, 216] width 119 height 19
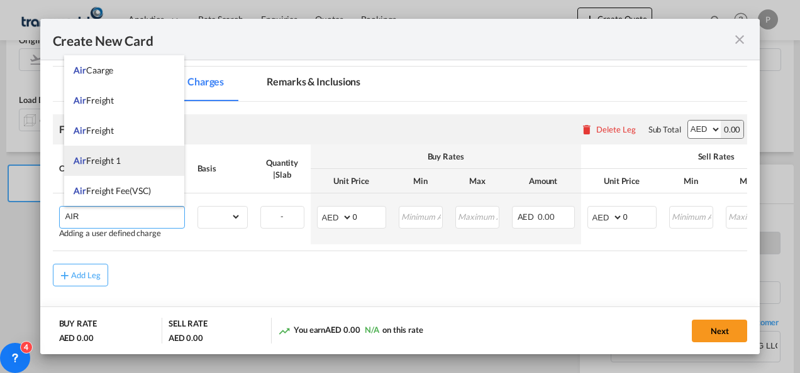
click at [121, 162] on span "Air Freight 1" at bounding box center [97, 160] width 47 height 11
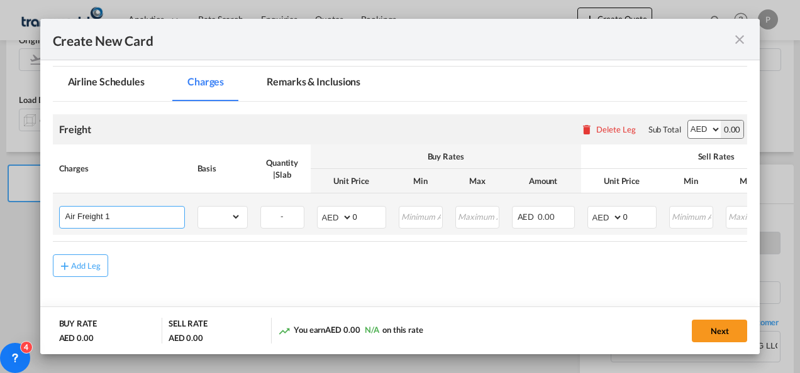
click at [119, 218] on input "Air Freight 1" at bounding box center [124, 216] width 119 height 19
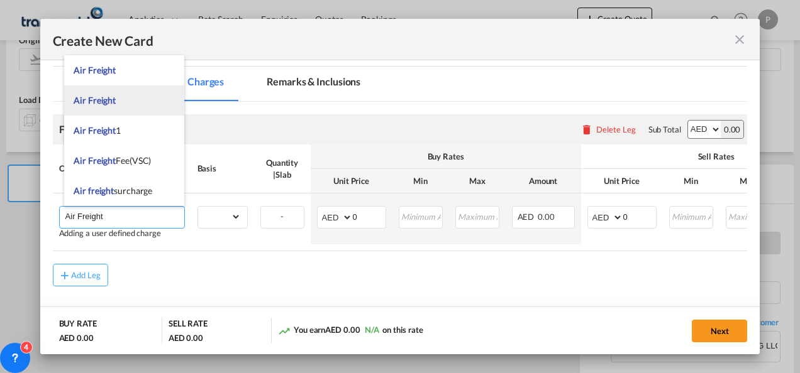
click at [119, 110] on li "Air Freight" at bounding box center [124, 101] width 120 height 30
type input "Air Freight"
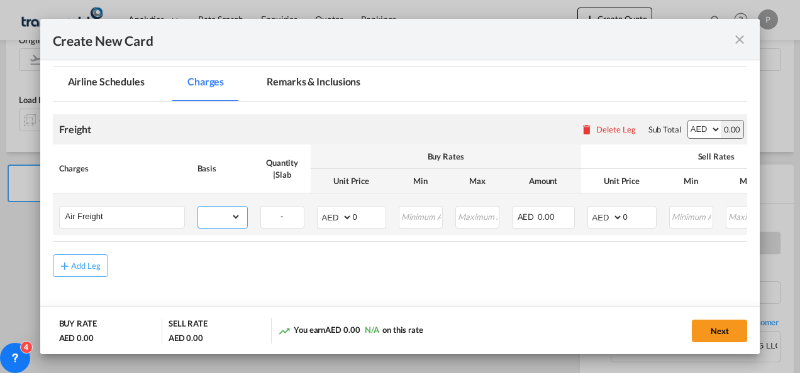
click at [230, 216] on select "gross_weight volumetric_weight per_shipment per_bl per_km % on air freight per_…" at bounding box center [219, 217] width 43 height 20
select select "per_shipment"
click at [198, 207] on select "gross_weight volumetric_weight per_shipment per_bl per_km % on air freight per_…" at bounding box center [219, 217] width 43 height 20
click at [360, 219] on input "0" at bounding box center [369, 216] width 33 height 19
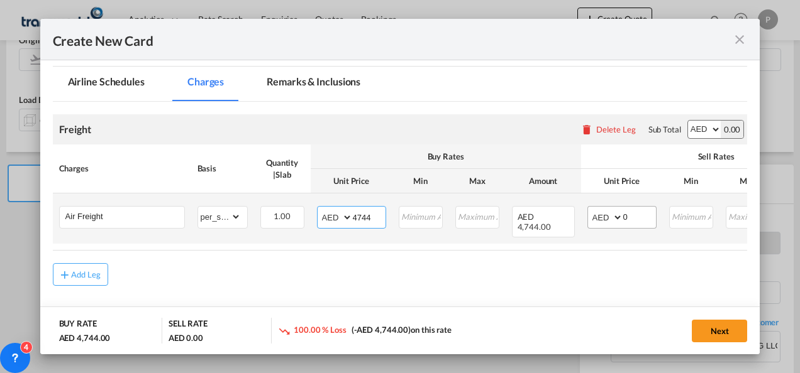
type input "4744"
click at [639, 219] on input "0" at bounding box center [639, 216] width 33 height 19
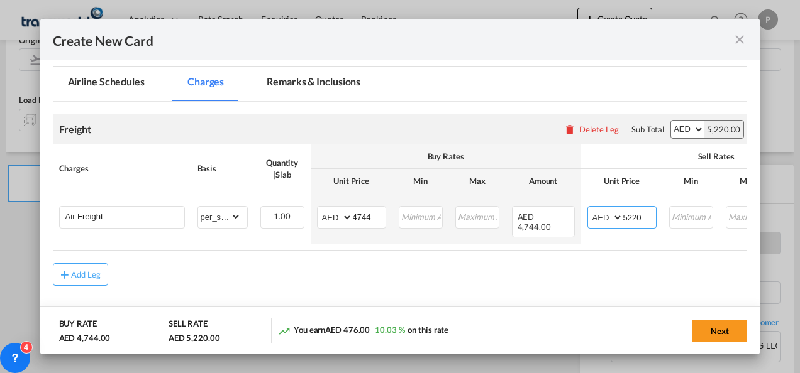
type input "5220"
click at [709, 330] on button "Next" at bounding box center [719, 331] width 55 height 23
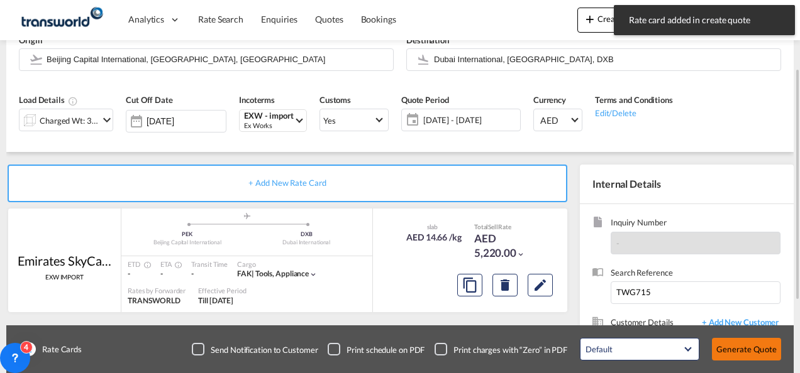
click at [731, 345] on button "Generate Quote" at bounding box center [746, 349] width 69 height 23
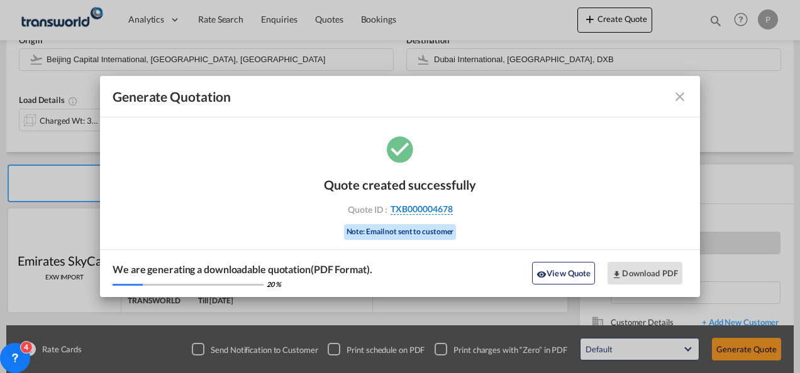
click at [415, 205] on span "TXB000004678" at bounding box center [421, 209] width 62 height 11
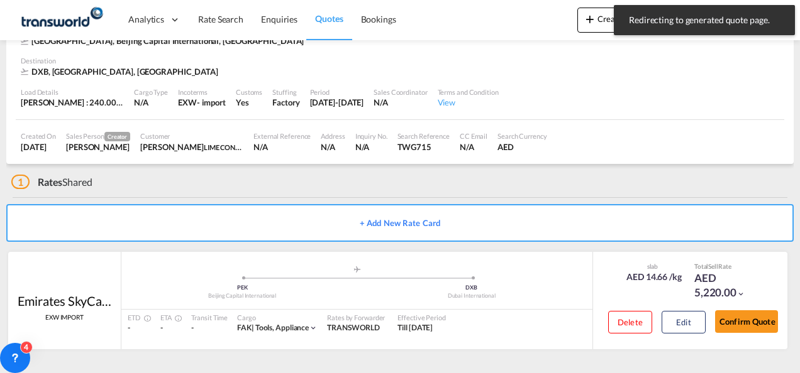
scroll to position [77, 0]
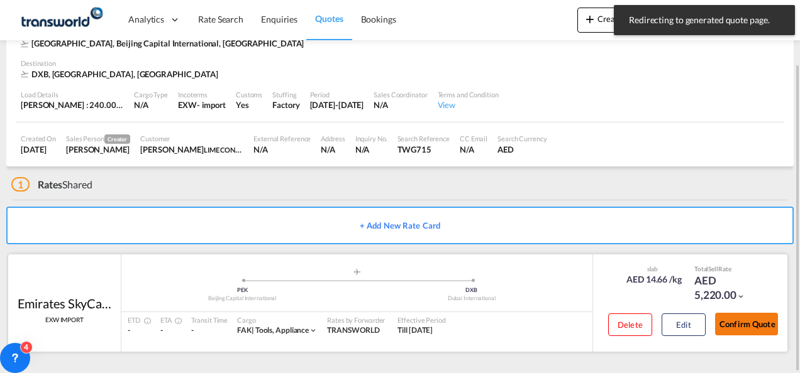
click at [730, 327] on button "Confirm Quote" at bounding box center [746, 324] width 63 height 23
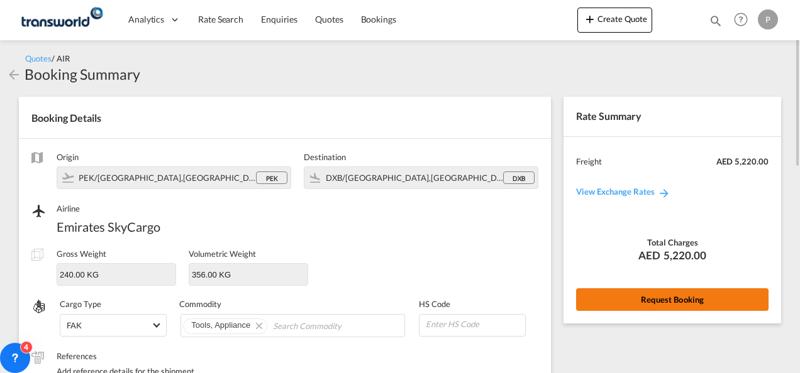
click at [690, 306] on button "Request Booking" at bounding box center [672, 300] width 192 height 23
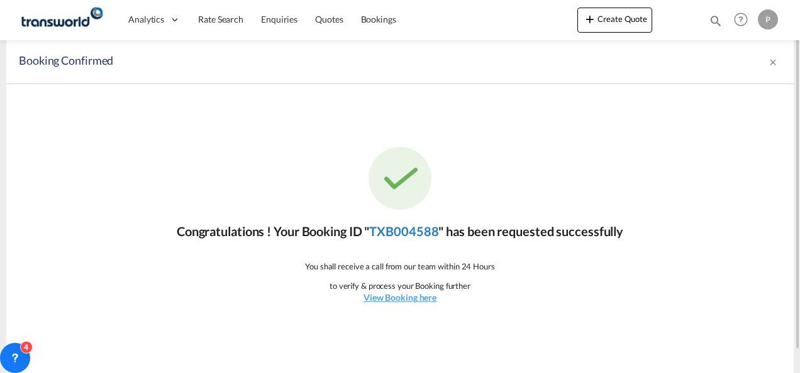
click at [426, 235] on link "TXB004588" at bounding box center [403, 231] width 69 height 15
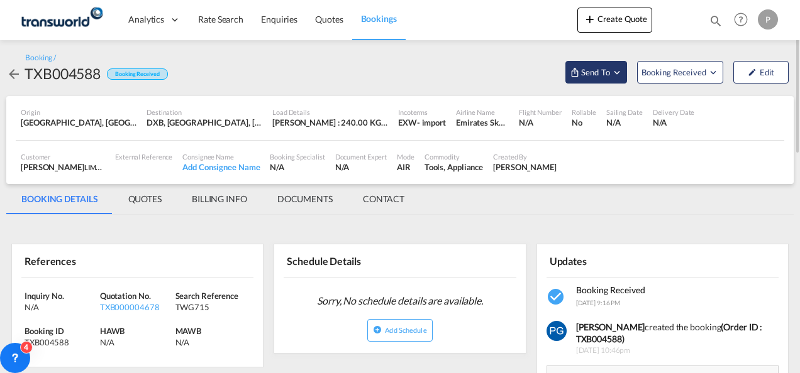
click at [569, 78] on button "Send To" at bounding box center [596, 72] width 62 height 23
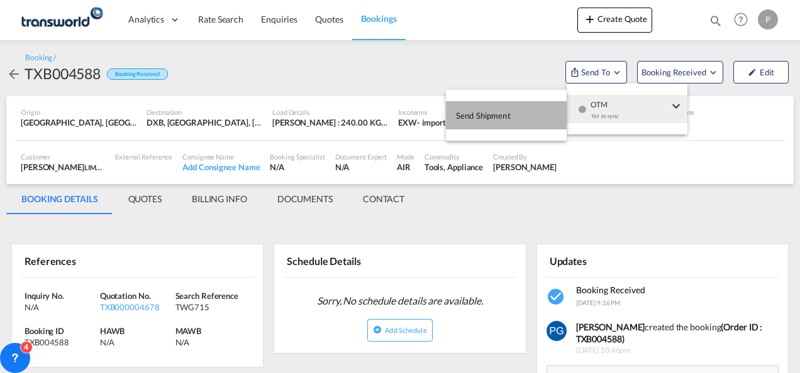
click at [501, 114] on span "Send Shipment" at bounding box center [483, 116] width 55 height 20
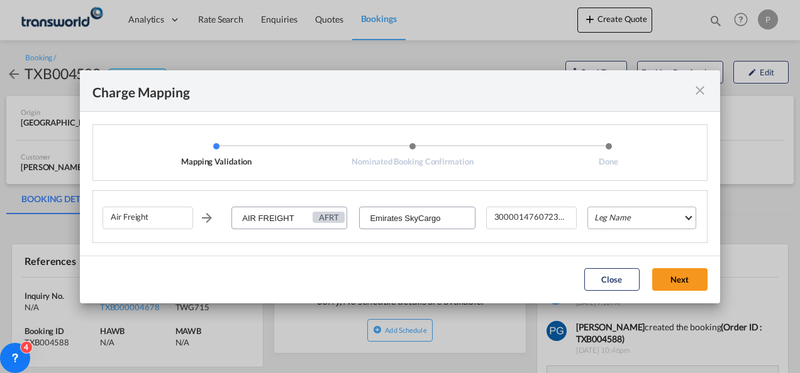
click at [597, 215] on md-select "Leg Name HANDLING ORIGIN HANDLING DESTINATION OTHERS TL PICK UP CUSTOMS ORIGIN …" at bounding box center [641, 218] width 109 height 23
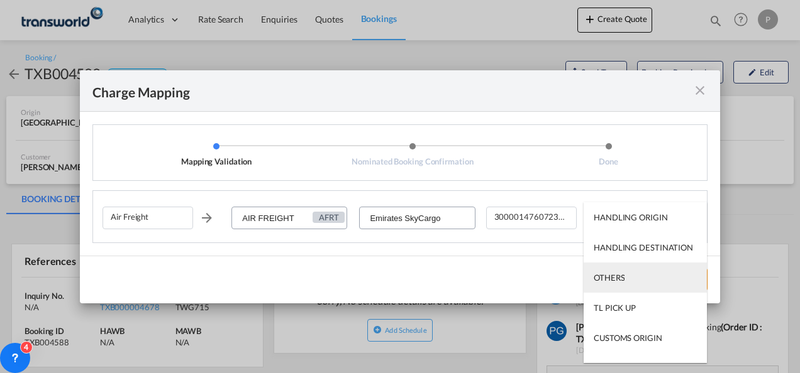
scroll to position [80, 0]
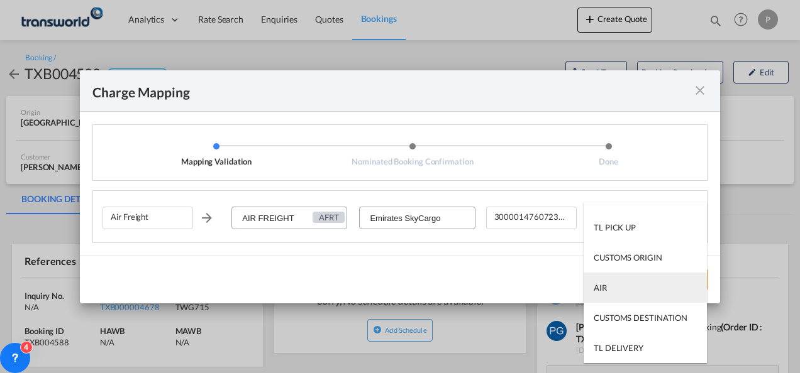
click at [613, 281] on md-option "AIR" at bounding box center [645, 288] width 123 height 30
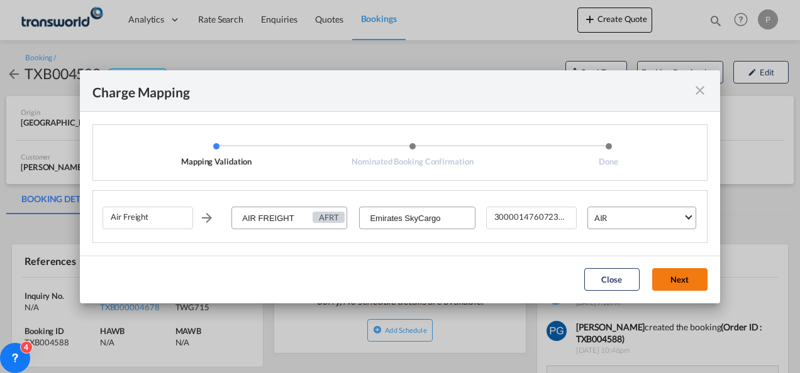
click at [660, 277] on button "Next" at bounding box center [679, 279] width 55 height 23
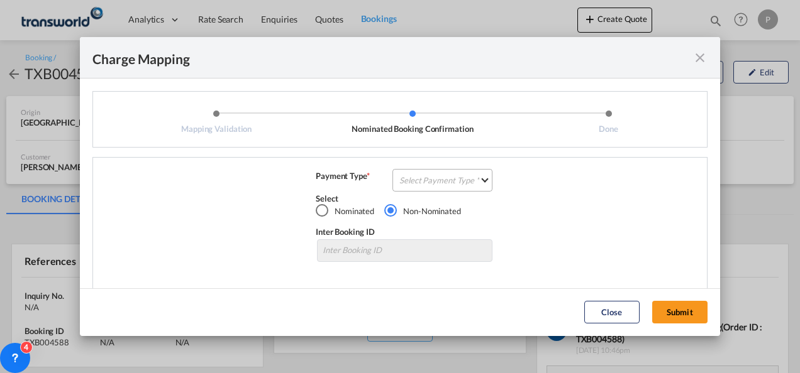
click at [428, 176] on md-select "Select Payment Type COLLECT PREPAID" at bounding box center [442, 180] width 100 height 23
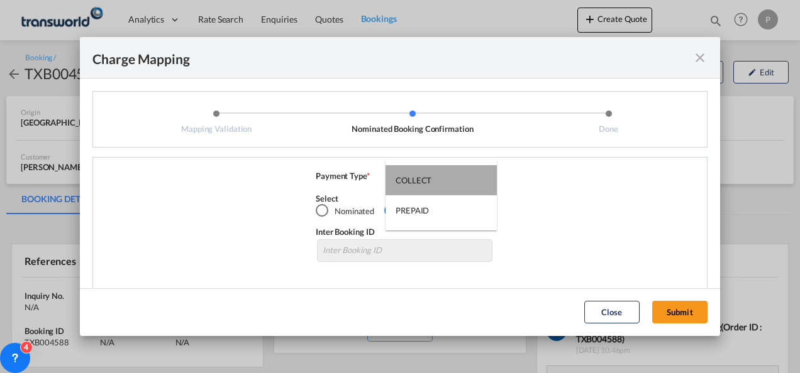
click at [428, 176] on div "COLLECT" at bounding box center [413, 180] width 36 height 11
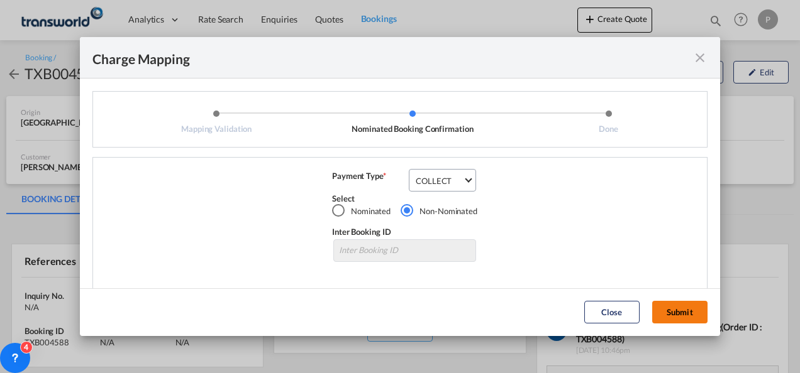
click at [677, 310] on button "Submit" at bounding box center [679, 312] width 55 height 23
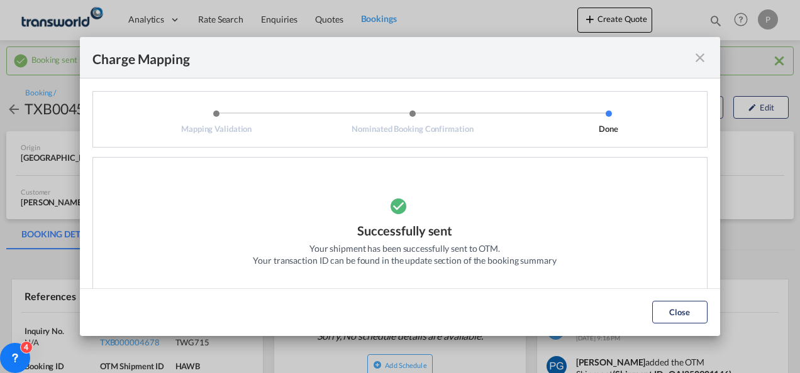
click at [699, 58] on md-icon "icon-close fg-AAA8AD cursor" at bounding box center [699, 57] width 15 height 15
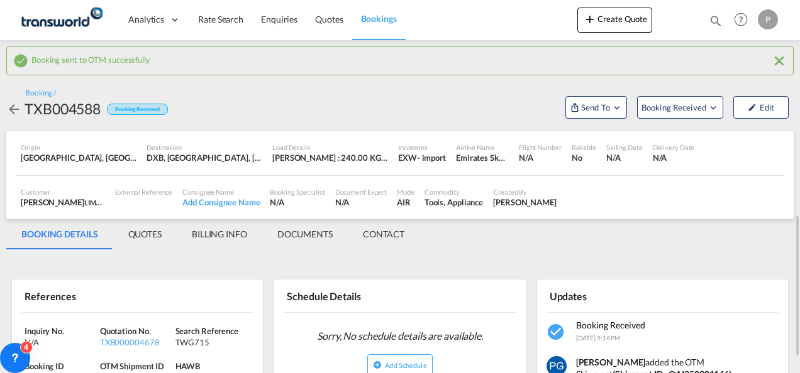
scroll to position [186, 0]
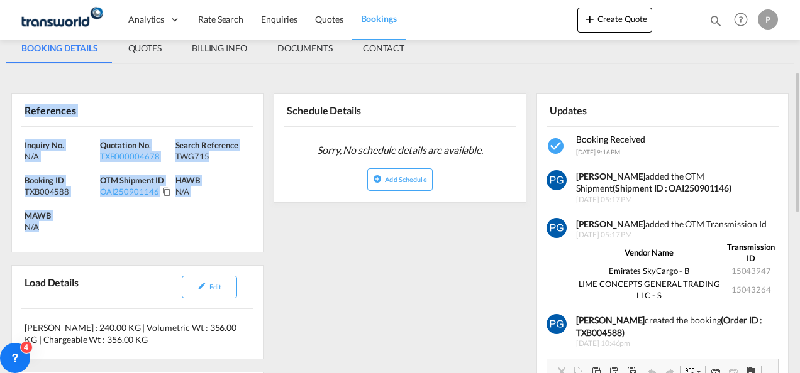
drag, startPoint x: 21, startPoint y: 108, endPoint x: 72, endPoint y: 226, distance: 129.0
click at [72, 226] on div "References Inquiry No. N/A Quotation No. TXB000004678 Search Reference TWG715 B…" at bounding box center [137, 173] width 252 height 160
copy div "References Inquiry No. N/A Quotation No. TXB000004678 Search Reference TWG715 B…"
click at [608, 21] on button "Create Quote" at bounding box center [614, 20] width 75 height 25
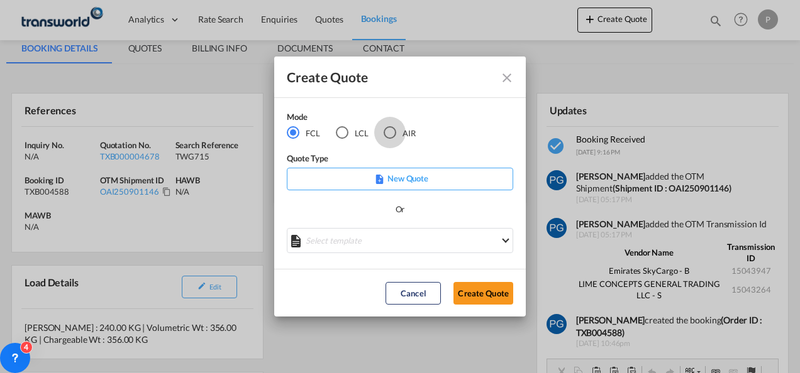
click at [389, 130] on div "AIR" at bounding box center [390, 132] width 13 height 13
click at [476, 290] on button "Create Quote" at bounding box center [483, 293] width 60 height 23
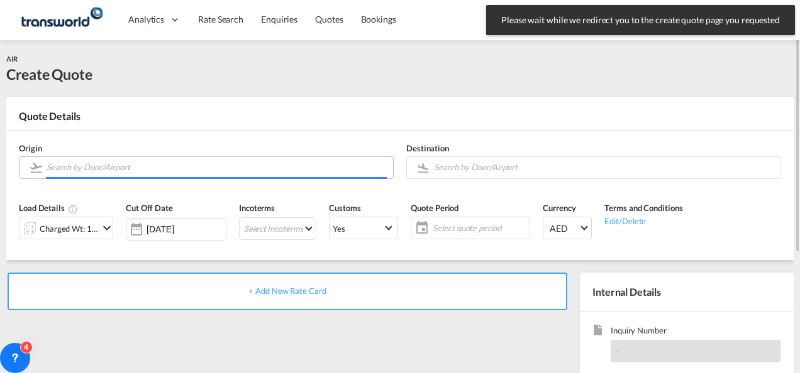
click at [130, 166] on input "Search by Door/Airport" at bounding box center [217, 168] width 340 height 22
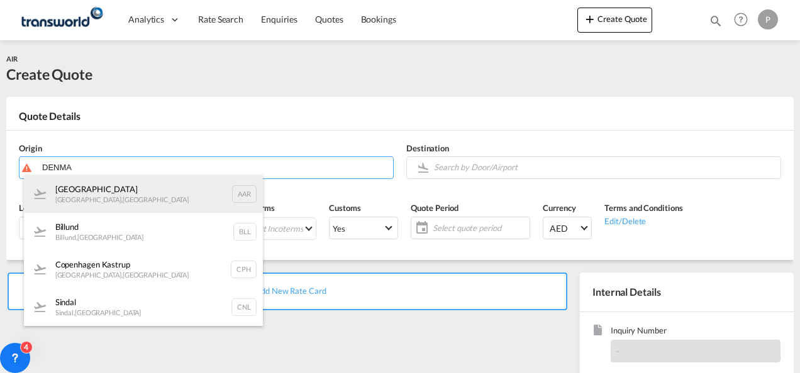
click at [109, 194] on div "[GEOGRAPHIC_DATA] [GEOGRAPHIC_DATA] , [GEOGRAPHIC_DATA] AAR" at bounding box center [143, 194] width 239 height 38
type input "[GEOGRAPHIC_DATA], [GEOGRAPHIC_DATA], AAR"
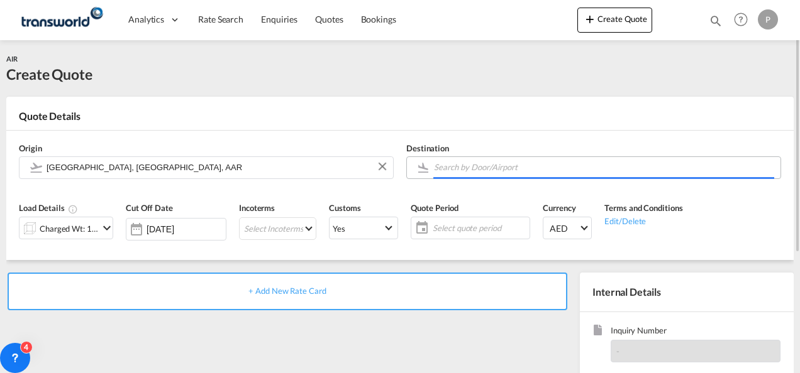
click at [467, 170] on input "Search by Door/Airport" at bounding box center [604, 168] width 340 height 22
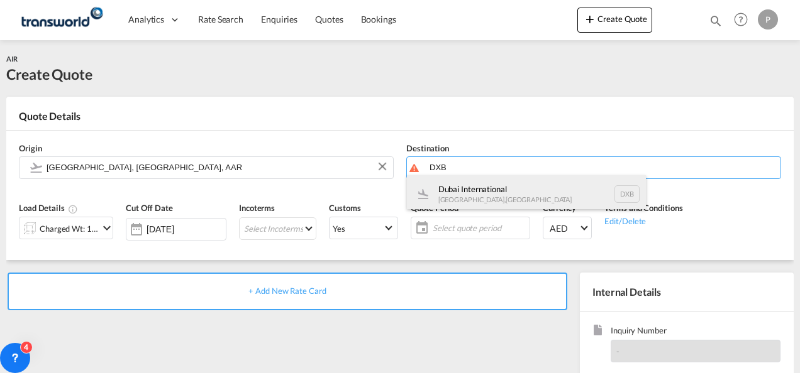
click at [464, 194] on div "Dubai International [GEOGRAPHIC_DATA] , [GEOGRAPHIC_DATA] DXB" at bounding box center [526, 194] width 239 height 38
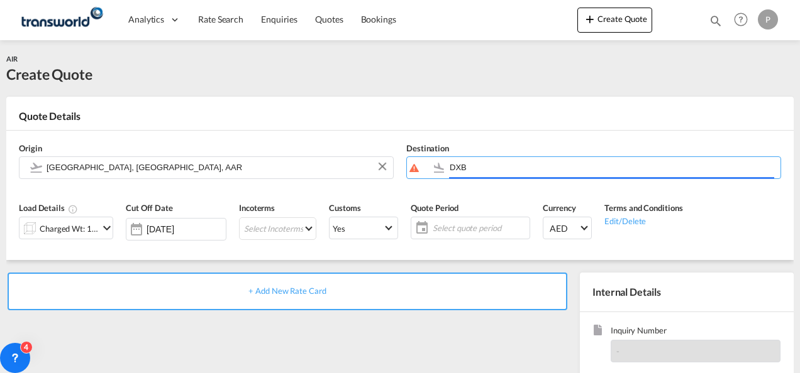
type input "Dubai International, [GEOGRAPHIC_DATA], DXB"
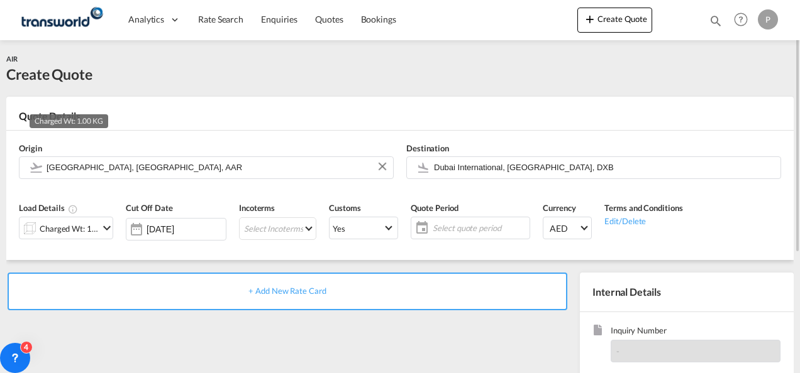
click at [80, 220] on div "Charged Wt: 1.00 KG" at bounding box center [69, 229] width 59 height 18
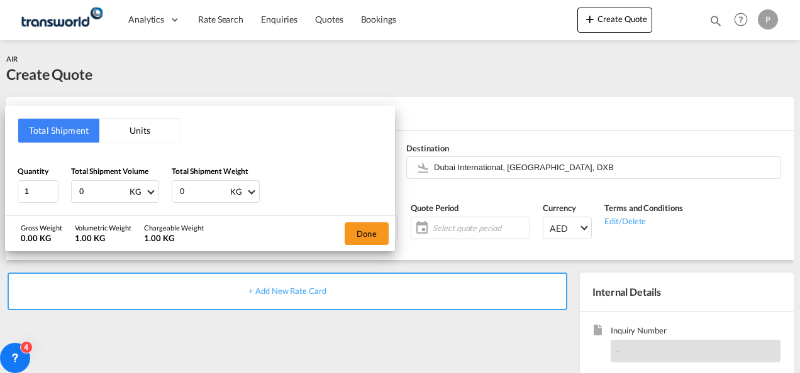
click at [99, 196] on input "0" at bounding box center [103, 191] width 50 height 21
type input "38"
click at [189, 195] on input "0" at bounding box center [204, 191] width 50 height 21
type input "35"
click at [364, 233] on button "Done" at bounding box center [367, 234] width 44 height 23
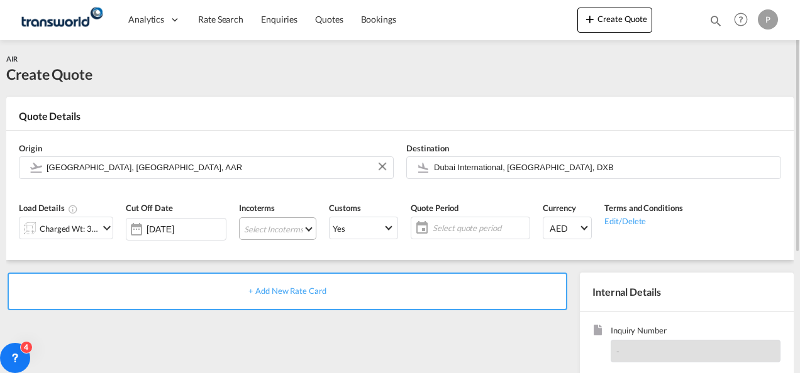
click at [266, 220] on md-select "Select Incoterms CPT - export Carrier Paid to FCA - import Free Carrier FOB - i…" at bounding box center [277, 229] width 77 height 23
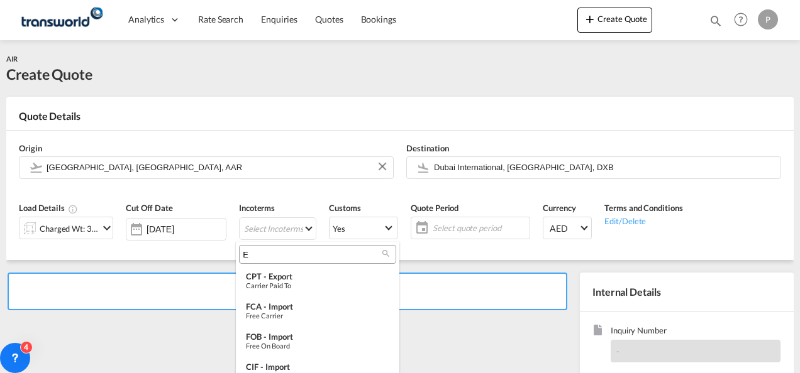
click at [266, 255] on input "E" at bounding box center [313, 254] width 140 height 11
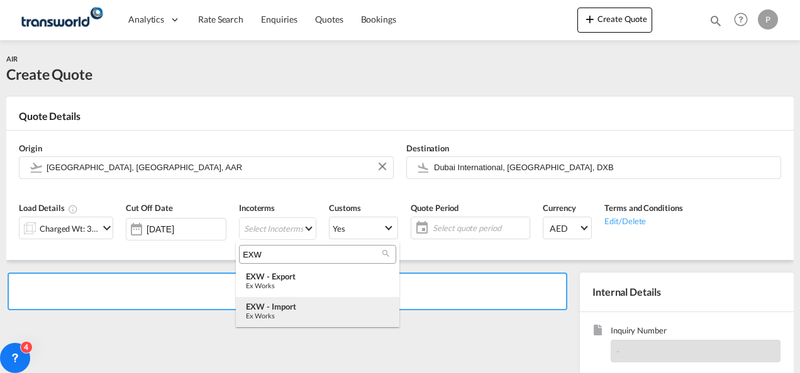
type input "EXW"
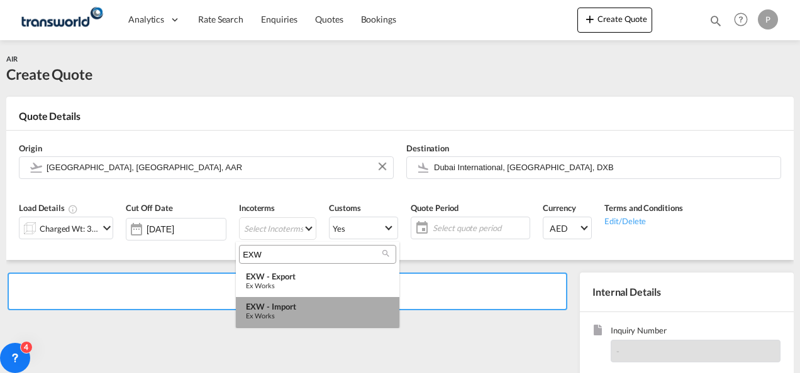
click at [287, 308] on div "EXW - import" at bounding box center [317, 307] width 143 height 10
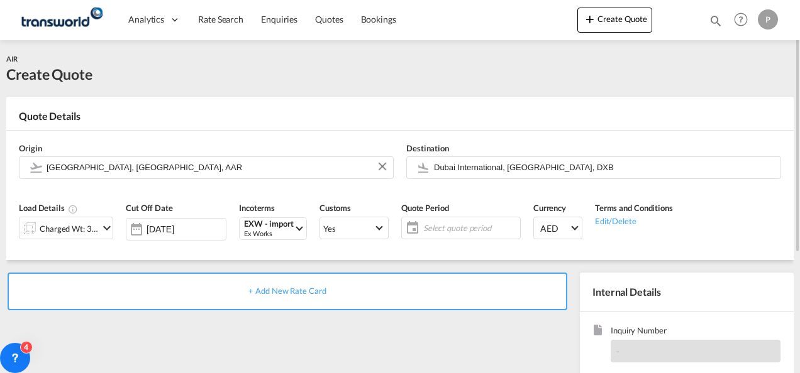
click at [448, 223] on span "Select quote period" at bounding box center [470, 228] width 94 height 11
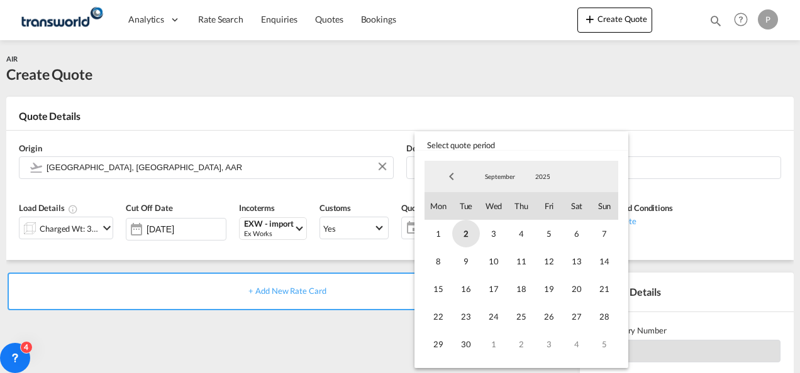
click at [465, 234] on span "2" at bounding box center [466, 234] width 28 height 28
click at [469, 335] on span "30" at bounding box center [466, 345] width 28 height 28
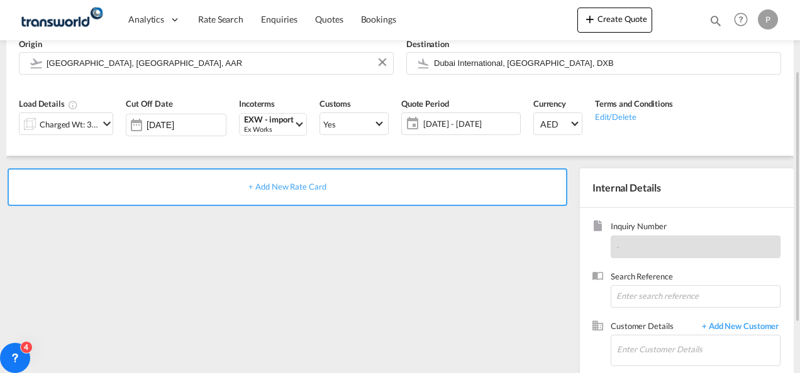
scroll to position [105, 0]
click at [646, 294] on input at bounding box center [696, 296] width 170 height 23
type input "TWG740"
click at [646, 348] on input "Enter Customer Details" at bounding box center [698, 349] width 163 height 28
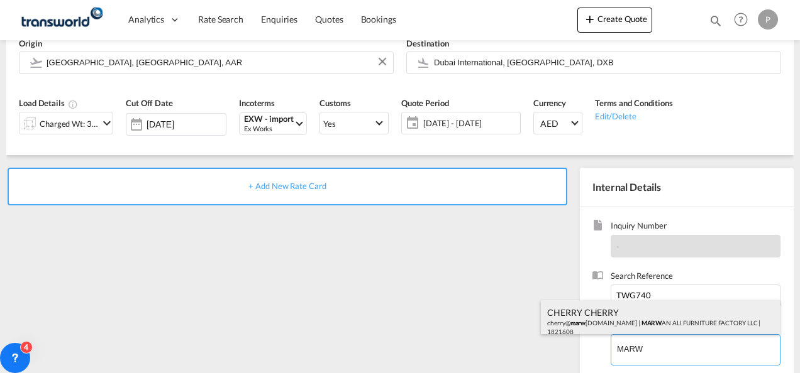
click at [651, 329] on div "CHERRY CHERRY cherry@ marw [DOMAIN_NAME] | MARW AN ALI FURNITURE FACTORY LLC | …" at bounding box center [660, 322] width 239 height 43
type input "[PERSON_NAME] FURNITURE FACTORY LLC, CHERRY CHERRY, [EMAIL_ADDRESS][DOMAIN_NAME]"
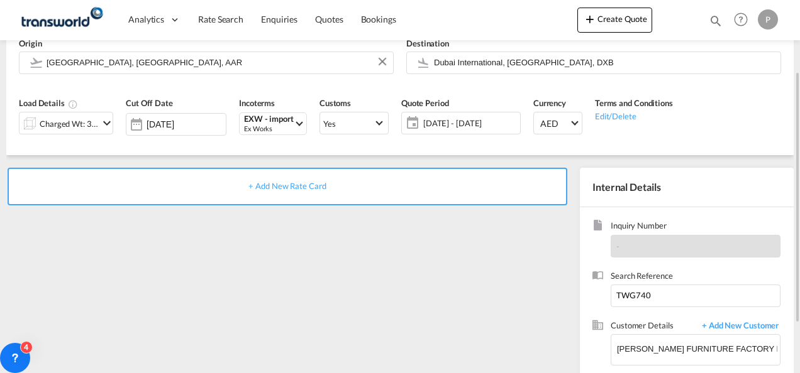
click at [294, 182] on span "+ Add New Rate Card" at bounding box center [286, 186] width 77 height 10
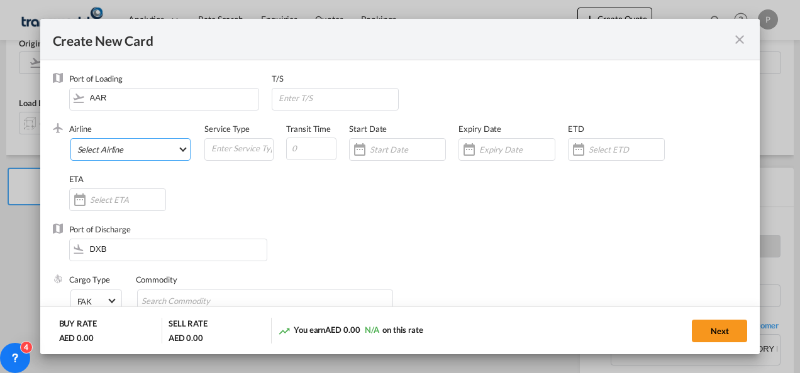
click at [146, 150] on md-select "Select Airline AIR EXPRESS S.A. (1166- / -) CMA CGM Air Cargo (1140-2C / -) DDW…" at bounding box center [130, 149] width 121 height 23
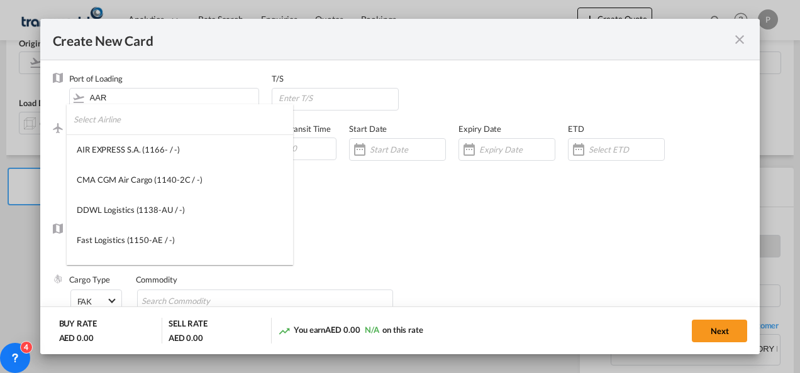
click at [131, 122] on input "search" at bounding box center [183, 119] width 219 height 30
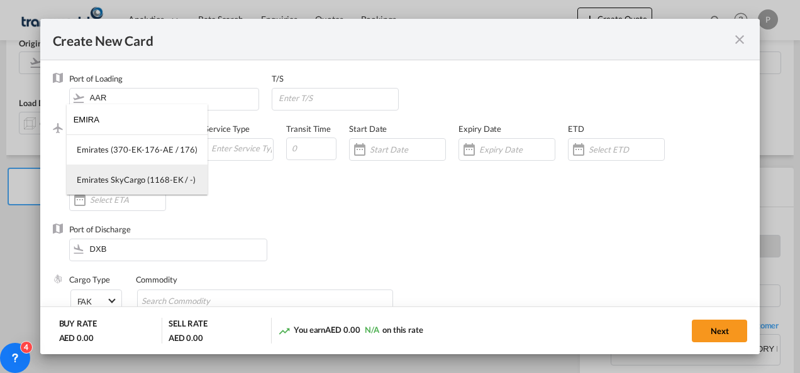
type input "EMIRA"
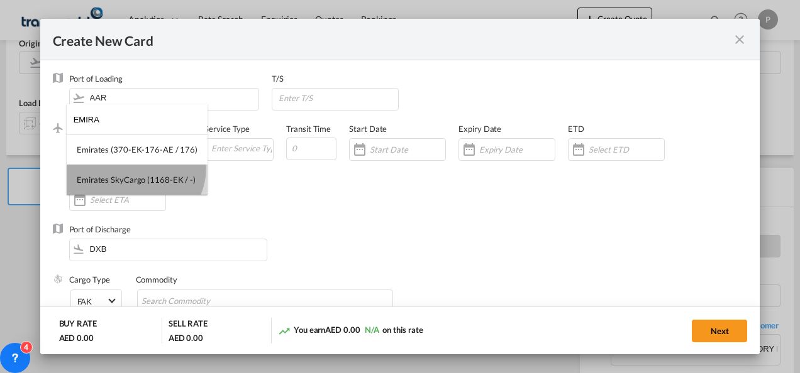
click at [133, 167] on md-option "Emirates SkyCargo (1168-EK / -)" at bounding box center [137, 180] width 141 height 30
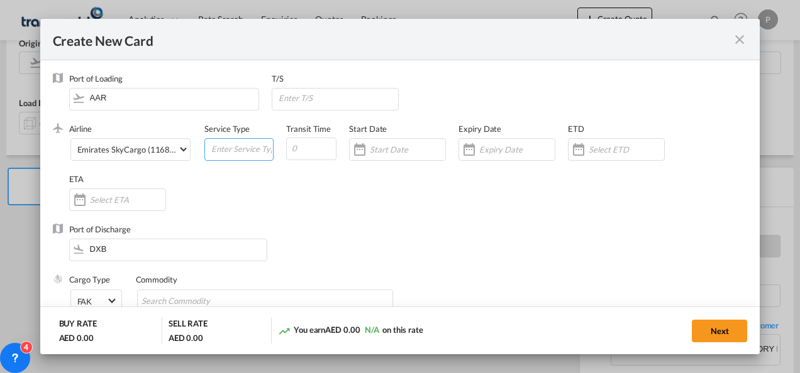
click at [226, 147] on input "Create New Card ..." at bounding box center [241, 148] width 63 height 19
type input "EXW IMPORT"
click at [479, 147] on input "Create New Card ..." at bounding box center [516, 150] width 75 height 10
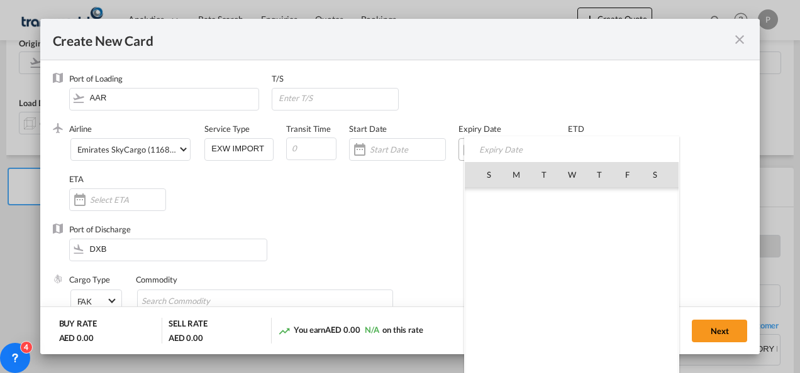
scroll to position [291261, 0]
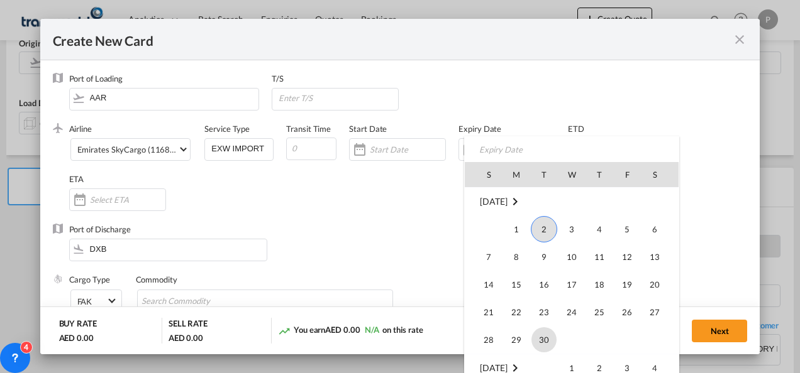
click at [532, 343] on span "30" at bounding box center [543, 340] width 25 height 25
type input "[DATE]"
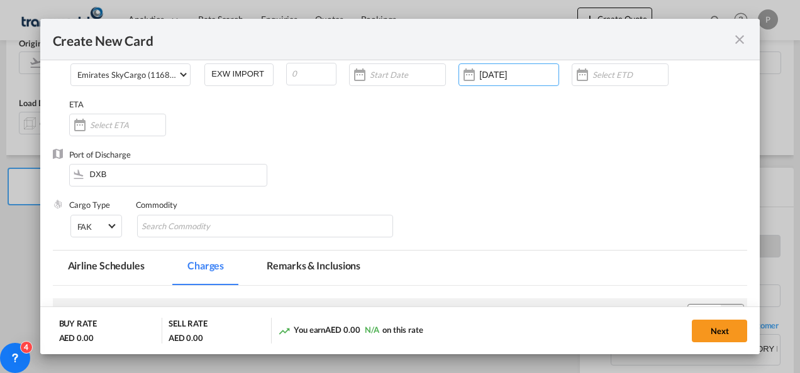
scroll to position [80, 0]
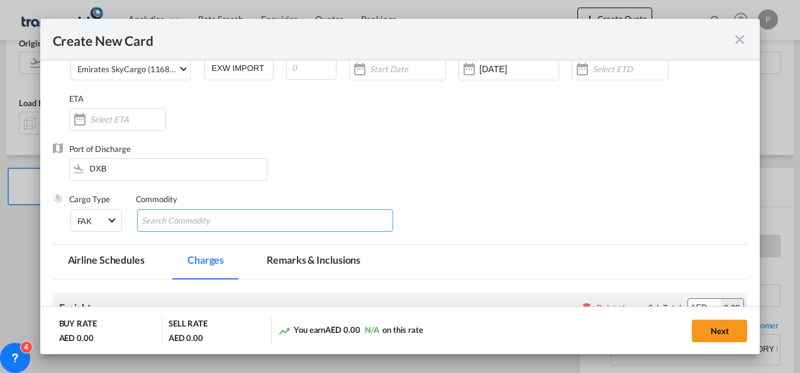
click at [240, 218] on input "Chips input." at bounding box center [198, 221] width 115 height 20
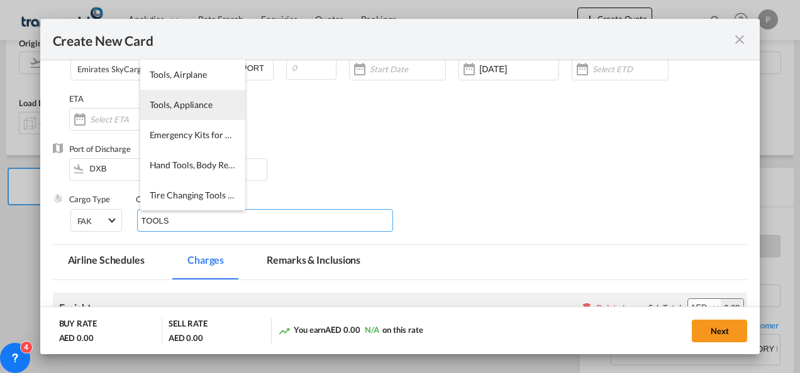
type input "TOOLS"
click at [187, 114] on li "Tools, Appliance" at bounding box center [192, 105] width 105 height 30
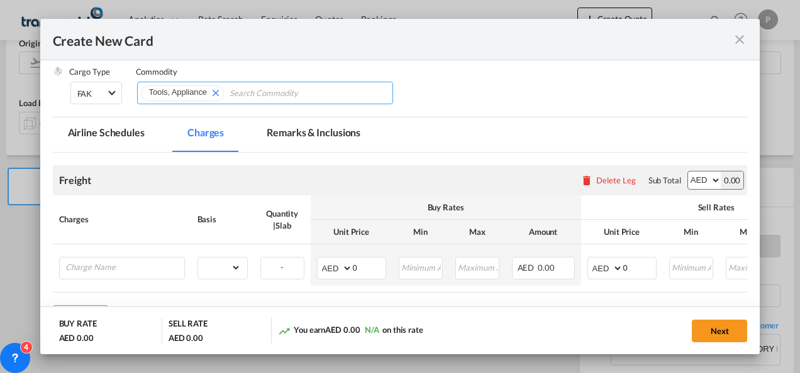
scroll to position [220, 0]
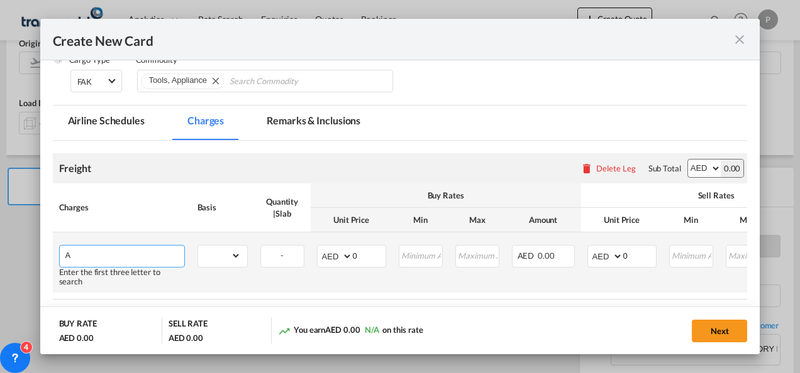
click at [135, 254] on input "A" at bounding box center [124, 255] width 119 height 19
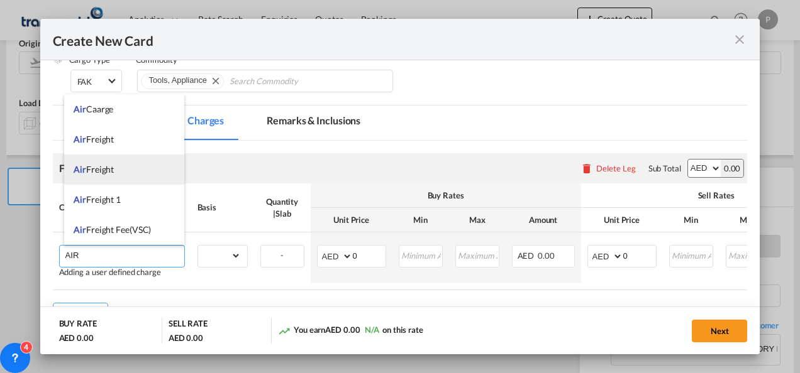
click at [105, 172] on span "Air Freight" at bounding box center [94, 169] width 40 height 11
type input "Air Freight"
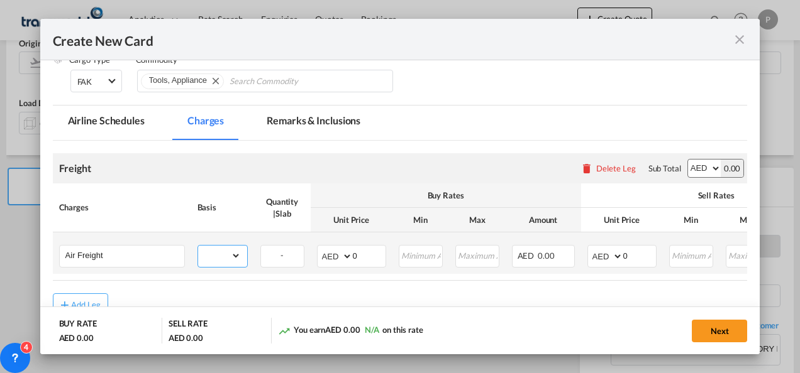
click at [221, 254] on select "gross_weight volumetric_weight per_shipment per_bl per_km % on air freight per_…" at bounding box center [219, 256] width 43 height 20
select select "per_shipment"
click at [198, 246] on select "gross_weight volumetric_weight per_shipment per_bl per_km % on air freight per_…" at bounding box center [219, 256] width 43 height 20
click at [360, 257] on input "0" at bounding box center [369, 255] width 33 height 19
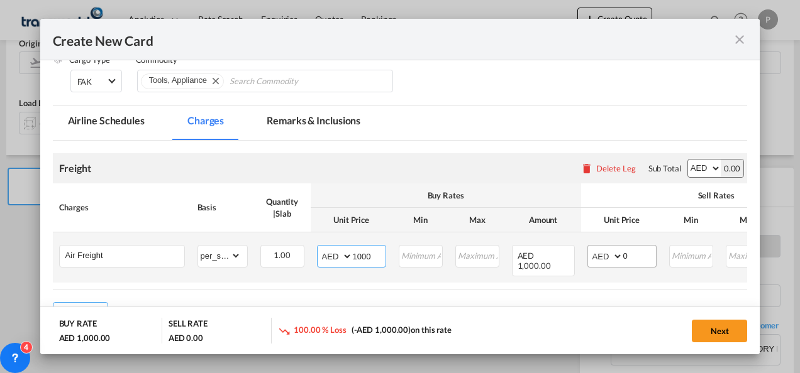
type input "1000"
click at [633, 257] on input "0" at bounding box center [639, 255] width 33 height 19
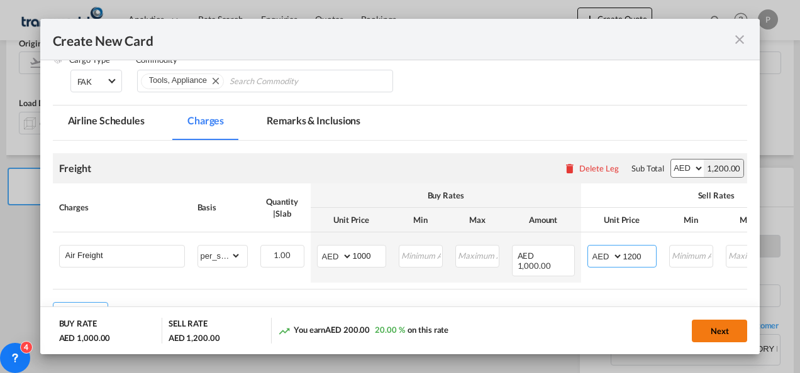
type input "1200"
click at [713, 328] on button "Next" at bounding box center [719, 331] width 55 height 23
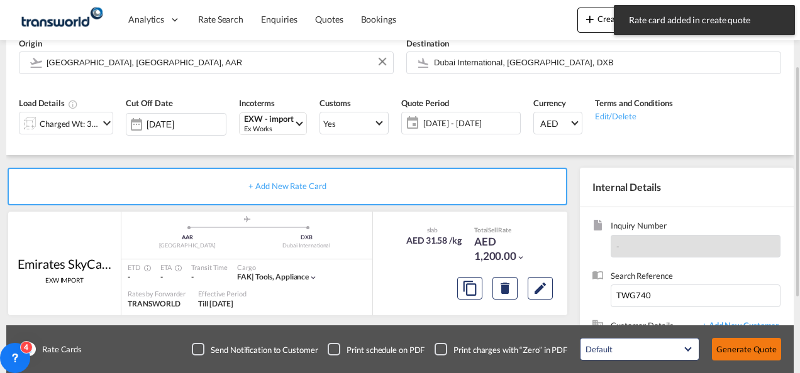
click at [733, 350] on button "Generate Quote" at bounding box center [746, 349] width 69 height 23
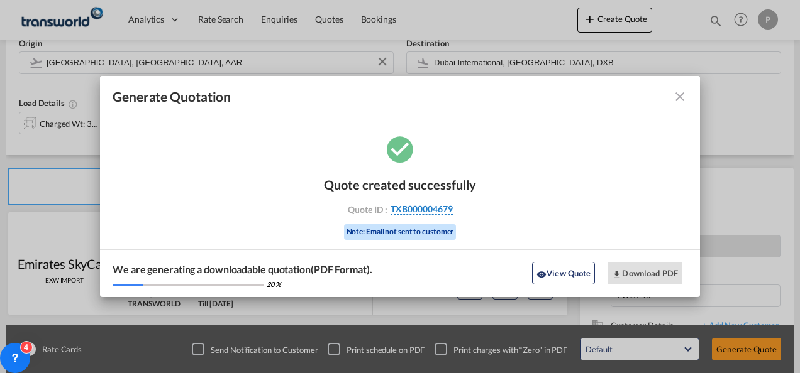
click at [433, 209] on span "TXB000004679" at bounding box center [421, 209] width 62 height 11
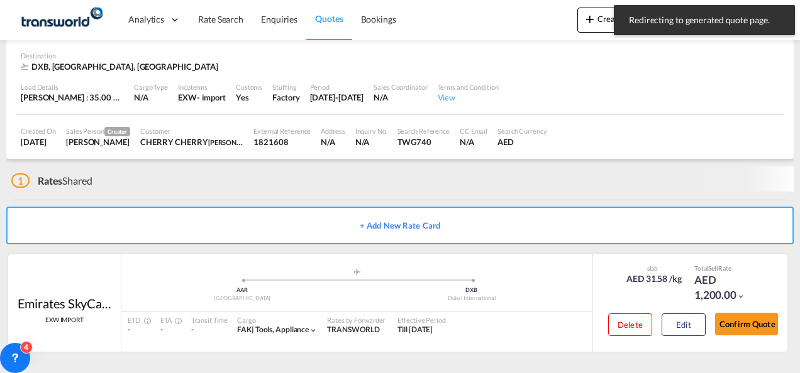
scroll to position [77, 0]
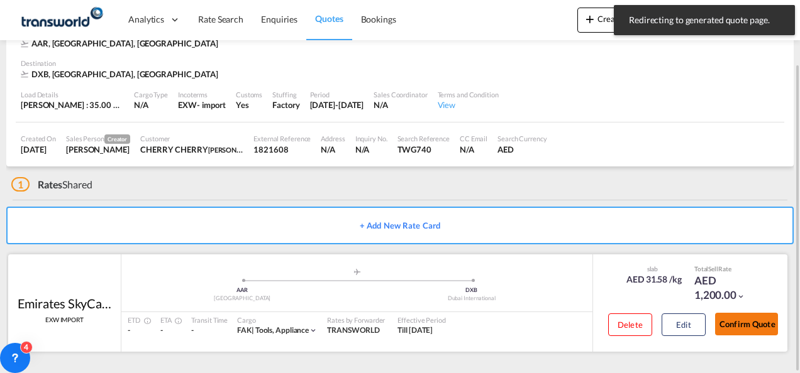
click at [757, 322] on button "Confirm Quote" at bounding box center [746, 324] width 63 height 23
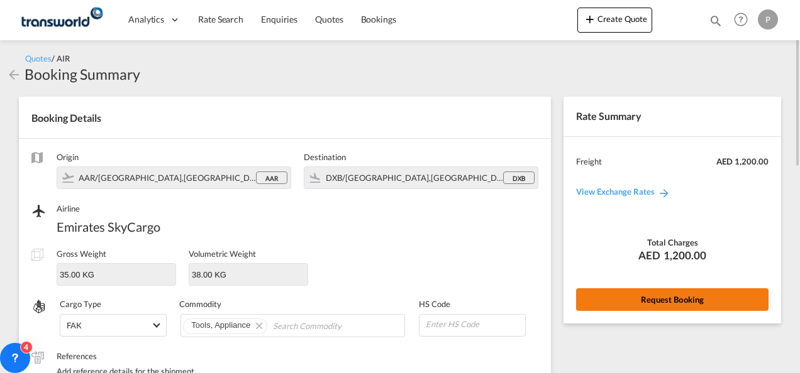
click at [658, 299] on button "Request Booking" at bounding box center [672, 300] width 192 height 23
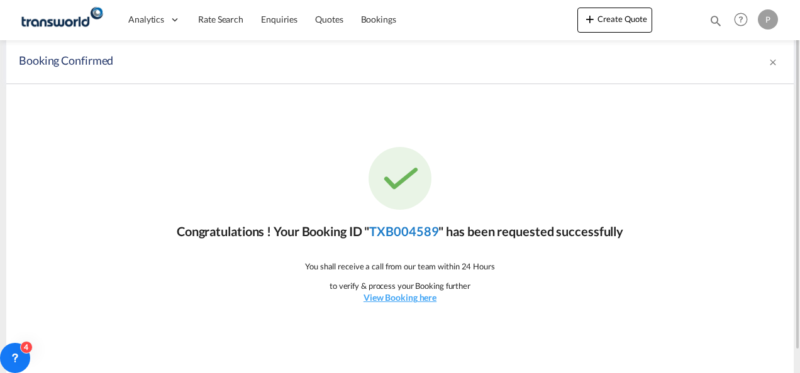
click at [407, 225] on link "TXB004589" at bounding box center [403, 231] width 69 height 15
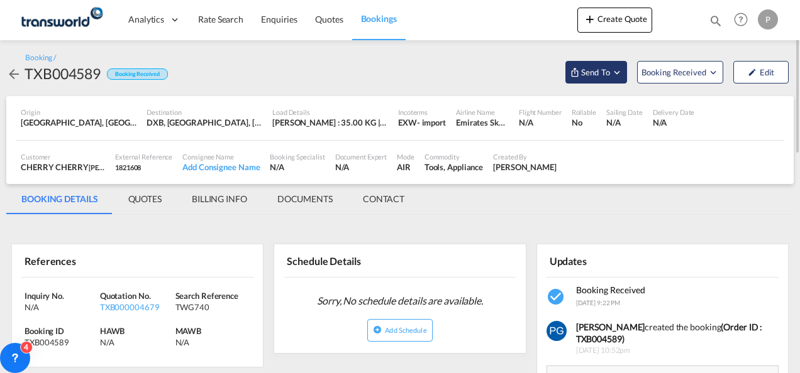
click at [596, 75] on span "Send To" at bounding box center [595, 72] width 31 height 13
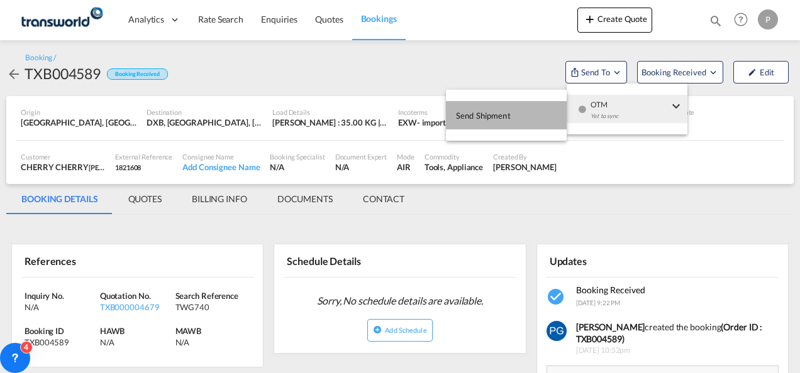
click at [473, 119] on span "Send Shipment" at bounding box center [483, 116] width 55 height 20
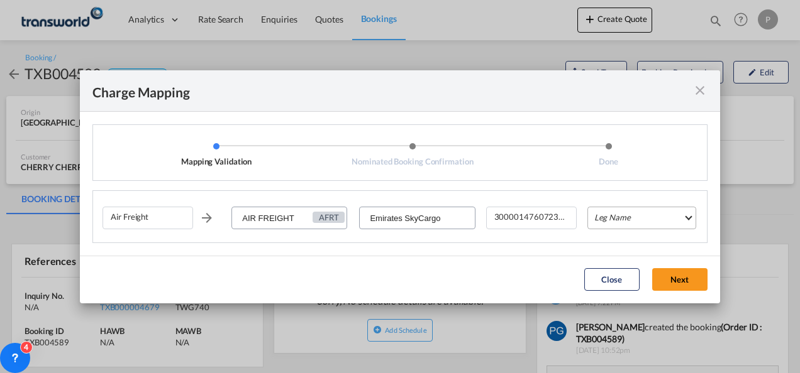
click at [615, 216] on md-select "Leg Name HANDLING ORIGIN HANDLING DESTINATION OTHERS TL PICK UP CUSTOMS ORIGIN …" at bounding box center [641, 218] width 109 height 23
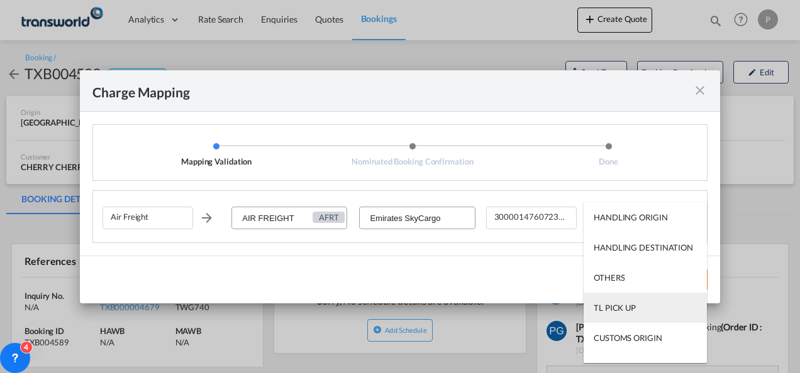
scroll to position [80, 0]
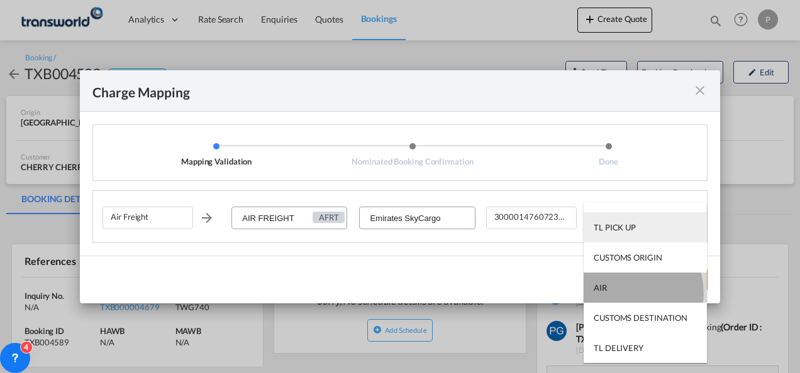
click at [621, 294] on md-option "AIR" at bounding box center [645, 288] width 123 height 30
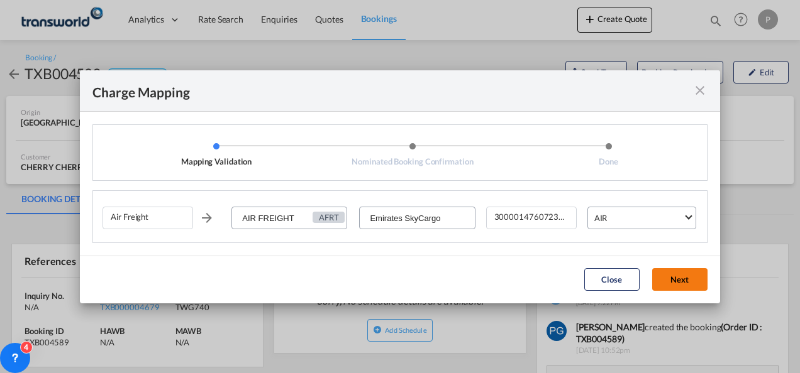
click at [675, 272] on button "Next" at bounding box center [679, 279] width 55 height 23
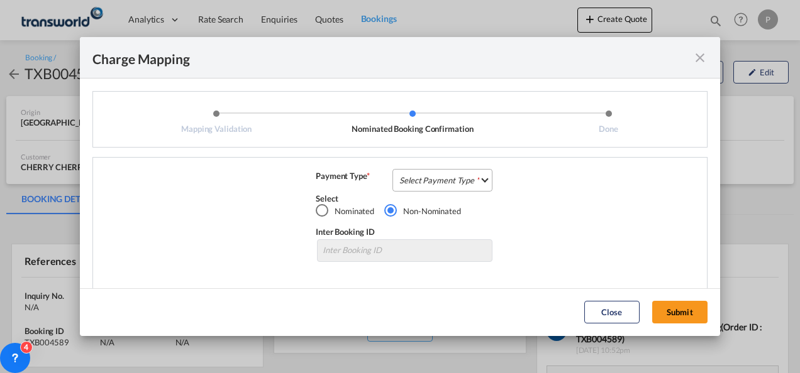
click at [436, 177] on md-select "Select Payment Type COLLECT PREPAID" at bounding box center [442, 180] width 100 height 23
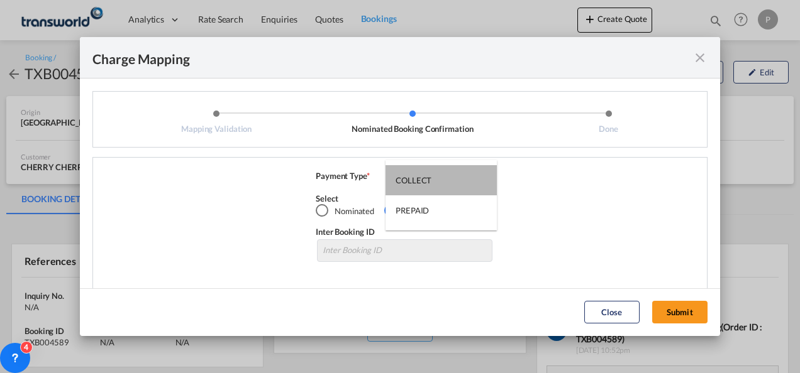
click at [436, 177] on md-option "COLLECT" at bounding box center [440, 180] width 111 height 30
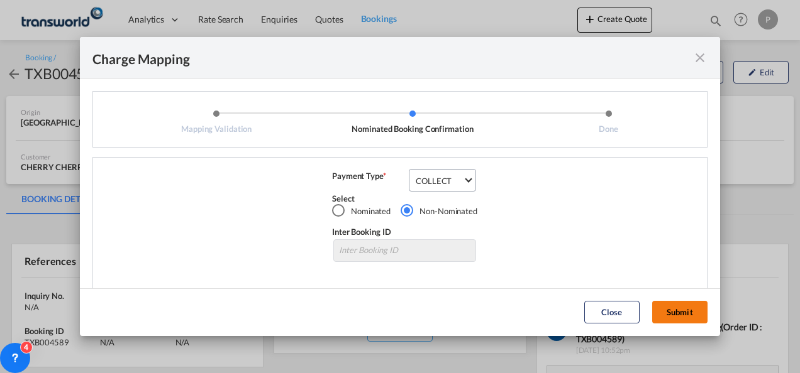
click at [668, 304] on button "Submit" at bounding box center [679, 312] width 55 height 23
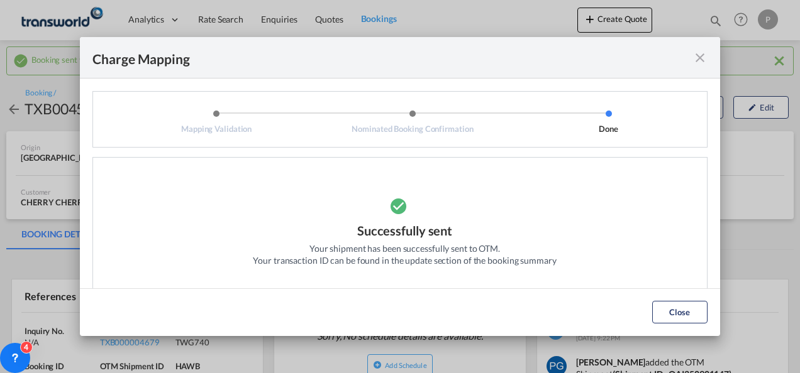
click at [697, 61] on md-icon "icon-close fg-AAA8AD cursor" at bounding box center [699, 57] width 15 height 15
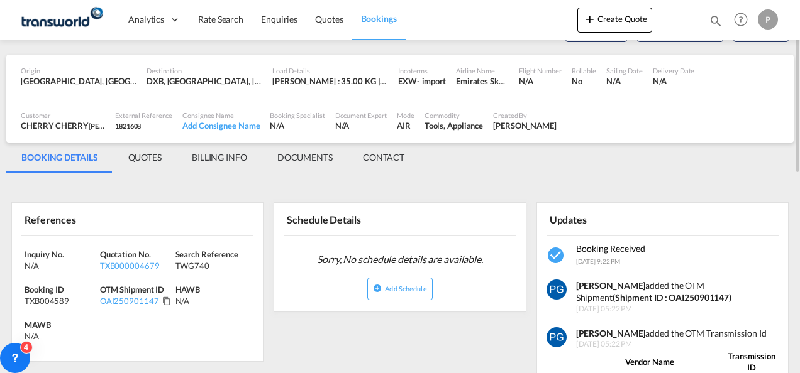
scroll to position [78, 0]
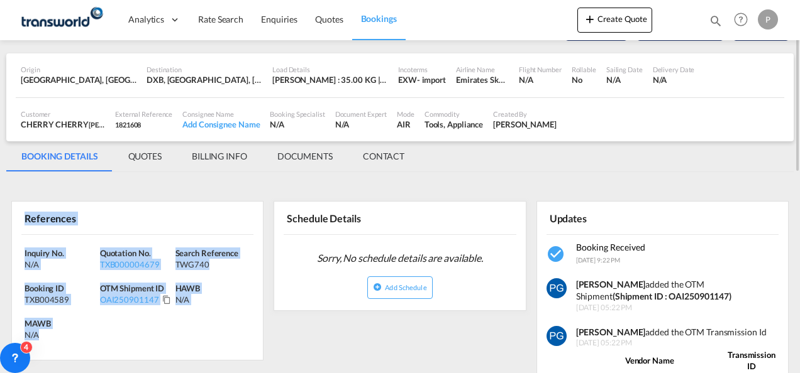
drag, startPoint x: 21, startPoint y: 216, endPoint x: 62, endPoint y: 346, distance: 135.6
click at [62, 346] on div "References Inquiry No. N/A Quotation No. TXB000004679 Search Reference TWG740 B…" at bounding box center [137, 281] width 252 height 160
copy div "References Inquiry No. N/A Quotation No. TXB000004679 Search Reference TWG740 B…"
